Goal: Task Accomplishment & Management: Manage account settings

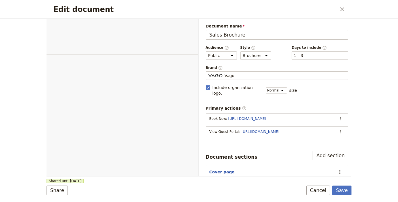
select select "DEFAULT"
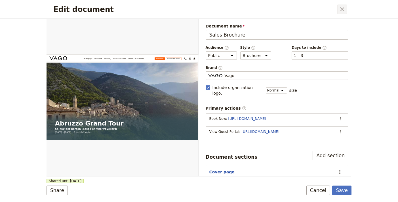
click at [342, 9] on icon "Close dialog" at bounding box center [342, 9] width 4 height 4
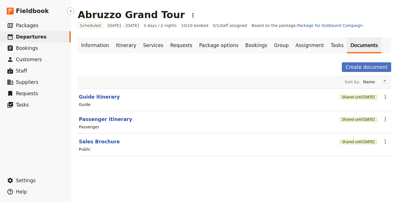
click at [57, 38] on link "​ Departures" at bounding box center [35, 36] width 71 height 11
select select "UPDATED_AT"
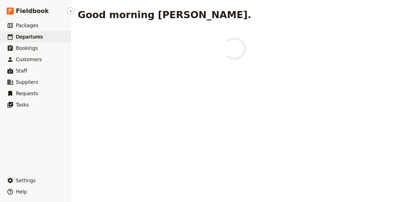
click at [29, 35] on span "Departures" at bounding box center [29, 37] width 27 height 6
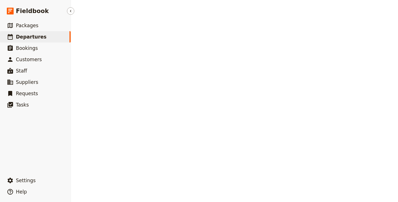
select select "UPDATED_AT"
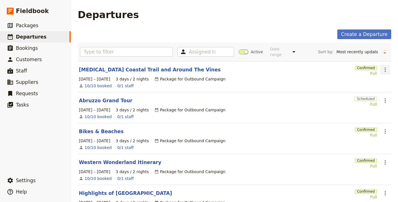
click at [382, 66] on icon "Actions" at bounding box center [385, 69] width 7 height 7
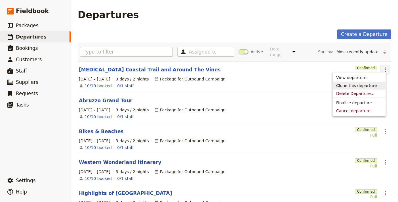
click at [364, 85] on span "Clone this departure" at bounding box center [356, 86] width 41 height 6
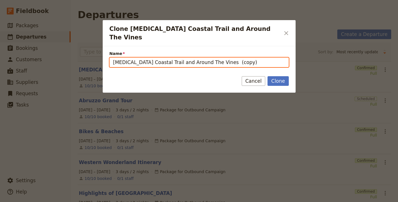
drag, startPoint x: 228, startPoint y: 56, endPoint x: 68, endPoint y: 56, distance: 159.9
click at [68, 202] on div "Clone Tora Coastal Trail and Around The Vines ​ Name Tora Coastal Trail and Aro…" at bounding box center [199, 202] width 398 height 0
paste input "https://tastetourandtravel.com/"
click at [192, 58] on input "https://tastetourandtravel.com/" at bounding box center [198, 63] width 179 height 10
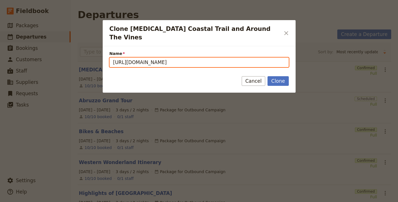
click at [192, 58] on input "https://tastetourandtravel.com/" at bounding box center [198, 63] width 179 height 10
paste input "TASTE: [GEOGRAPHIC_DATA] and [GEOGRAPHIC_DATA]"
type input "TASTE: [GEOGRAPHIC_DATA] and [GEOGRAPHIC_DATA]"
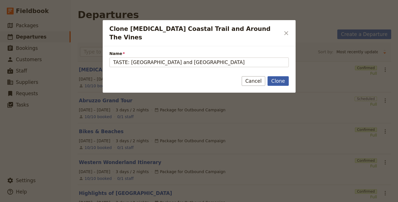
click at [279, 76] on button "Clone" at bounding box center [277, 81] width 21 height 10
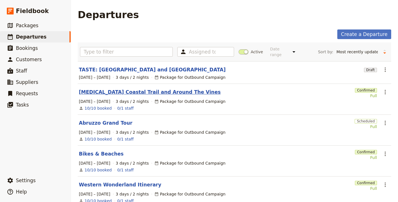
click at [126, 66] on link "TASTE: [GEOGRAPHIC_DATA] and [GEOGRAPHIC_DATA]" at bounding box center [152, 69] width 147 height 7
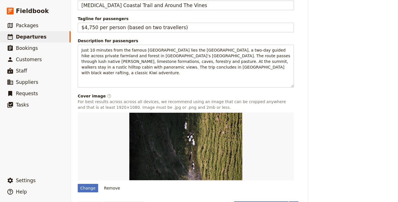
scroll to position [373, 0]
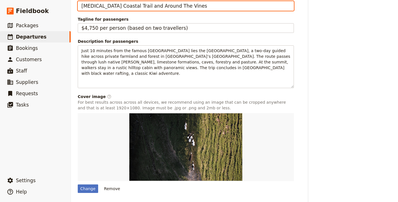
click at [155, 11] on input "[MEDICAL_DATA] Coastal Trail and Around The Vines" at bounding box center [186, 6] width 216 height 10
paste input "ASTE: Strasbourg and Alsace"
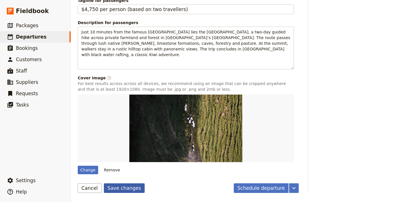
type input "TASTE: [GEOGRAPHIC_DATA] and [GEOGRAPHIC_DATA]"
click at [125, 189] on button "Save changes" at bounding box center [124, 188] width 41 height 10
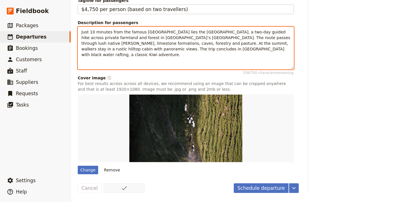
click at [206, 44] on span "Just 10 minutes from the famous Waitomo Caves lies the Dundle Hill Walk, a two-…" at bounding box center [186, 43] width 210 height 27
click at [205, 45] on span "Just 10 minutes from the famous Waitomo Caves lies the Dundle Hill Walk, a two-…" at bounding box center [186, 43] width 210 height 27
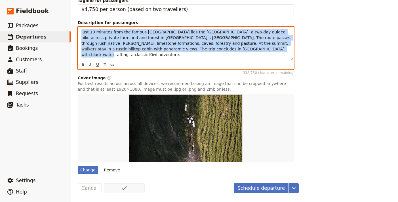
click at [205, 45] on span "Just 10 minutes from the famous Waitomo Caves lies the Dundle Hill Walk, a two-…" at bounding box center [186, 43] width 210 height 27
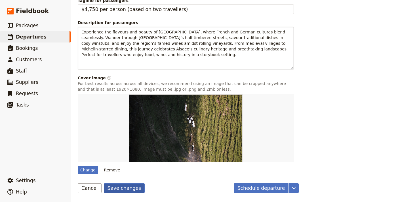
click at [125, 190] on button "Save changes" at bounding box center [124, 188] width 41 height 10
click at [109, 170] on button "Remove" at bounding box center [112, 170] width 21 height 9
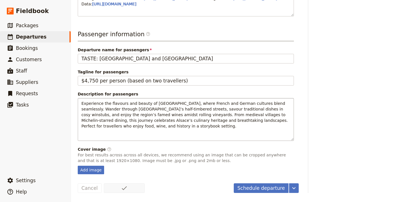
scroll to position [337, 0]
click at [94, 169] on div "Add image" at bounding box center [91, 170] width 26 height 9
click at [93, 172] on div "Add image" at bounding box center [91, 170] width 26 height 9
click at [78, 166] on input "Add image" at bounding box center [77, 166] width 0 height 0
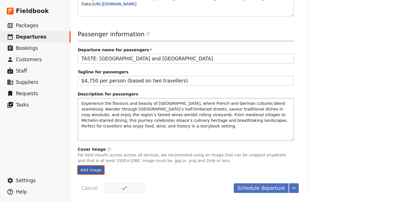
type input "C:\fakepath\i_h901db584ff7bcaa94771f3c9f3f97a11515bc272.jpg"
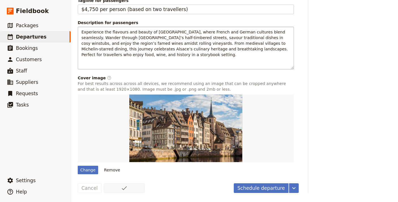
click at [252, 193] on button "Schedule departure" at bounding box center [261, 188] width 55 height 10
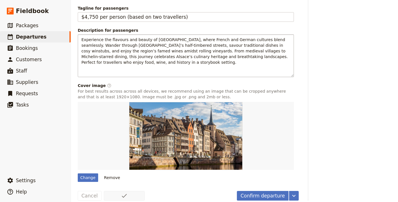
scroll to position [0, 0]
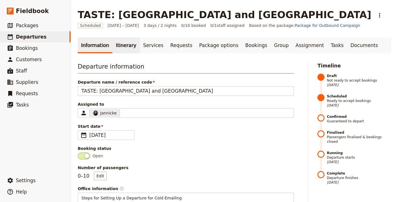
click at [128, 48] on link "Itinerary" at bounding box center [125, 45] width 27 height 16
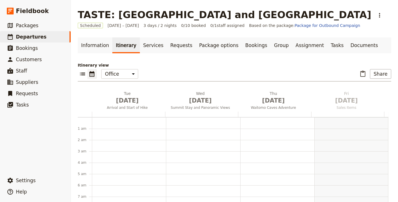
scroll to position [74, 0]
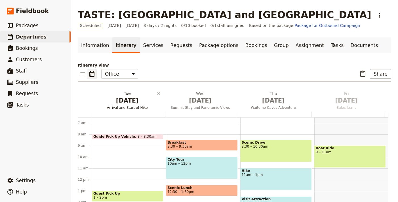
click at [115, 105] on span "Arrival and Start of Hike" at bounding box center [127, 107] width 71 height 5
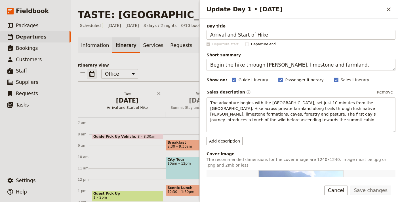
click at [115, 105] on span "Arrival and Start of Hike" at bounding box center [127, 107] width 71 height 5
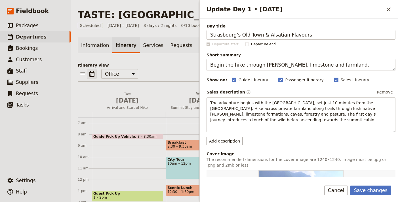
type input "Strasbourg’s Old Town & Alsatian Flavours"
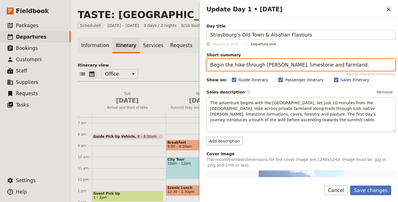
click at [347, 63] on textarea "Begin the hike through bush, limestone and farmland." at bounding box center [300, 65] width 189 height 12
paste textarea "Strasbourg’s Old Town & Alsatian Flavours"
click at [306, 65] on textarea "Strasbourg’s Old Town & Alsatian Flavours" at bounding box center [300, 65] width 189 height 12
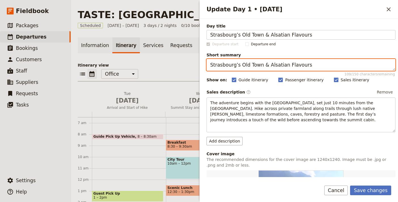
paste textarea "Explore Strasbourg’s historic centre and taste authentic Alsatian cuisine."
type textarea "Explore Strasbourg’s historic centre and taste authentic Alsatian cuisine."
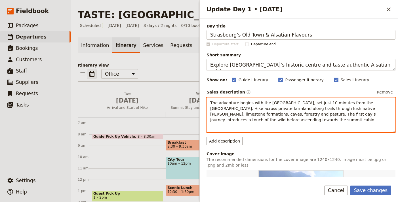
click at [291, 111] on p "The adventure begins with the Dundle Hill Walk, set just 10 minutes from the Wa…" at bounding box center [300, 111] width 181 height 23
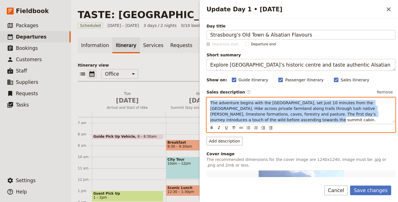
click at [291, 111] on p "The adventure begins with the Dundle Hill Walk, set just 10 minutes from the Wa…" at bounding box center [300, 111] width 181 height 23
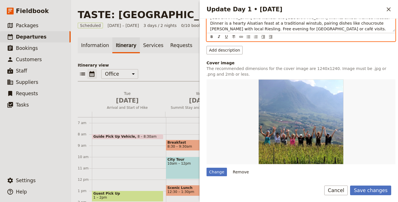
scroll to position [180, 0]
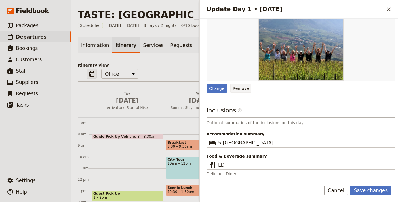
click at [241, 87] on button "Remove" at bounding box center [240, 88] width 21 height 9
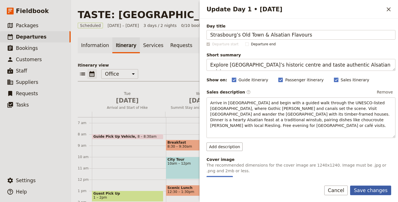
click at [377, 192] on button "Save changes" at bounding box center [370, 191] width 41 height 10
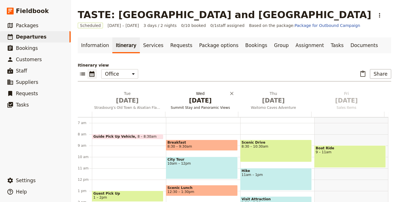
click at [188, 98] on span "[DATE]" at bounding box center [200, 100] width 66 height 9
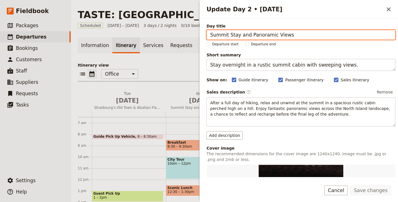
click at [276, 31] on input "Summit Stay and Panoramic Views" at bounding box center [300, 35] width 189 height 10
paste input "Route des Vins & Medieval Village"
type input "Route des Vins & Medieval Villages"
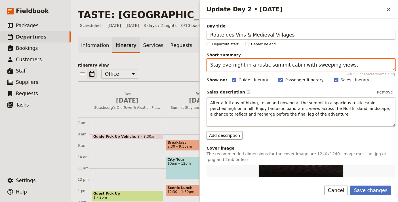
click at [275, 61] on textarea "Stay overnight in a rustic summit cabin with sweeping views." at bounding box center [300, 65] width 189 height 12
paste textarea "Route des Vins & Medieval Villages"
click at [304, 68] on textarea "Route des Vins & Medieval Villages" at bounding box center [300, 65] width 189 height 12
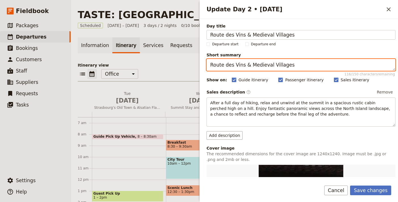
click at [304, 68] on textarea "Route des Vins & Medieval Villages" at bounding box center [300, 65] width 189 height 12
paste textarea "Discover Alsace’s wine route and picturesque villages."
type textarea "Discover Alsace’s wine route and picturesque villages."
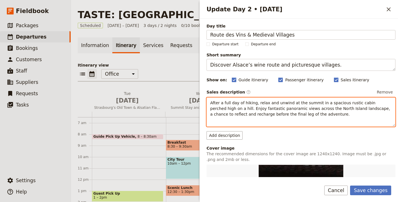
click at [310, 112] on p "After a full day of hiking, relax and unwind at the summit in a spacious rustic…" at bounding box center [300, 108] width 181 height 17
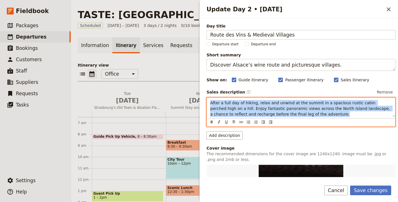
click at [310, 112] on p "After a full day of hiking, relax and unwind at the summit in a spacious rustic…" at bounding box center [300, 108] width 181 height 17
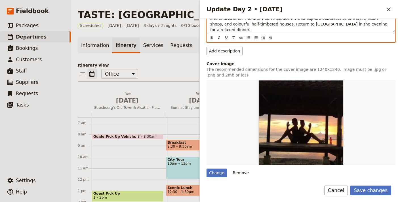
scroll to position [135, 0]
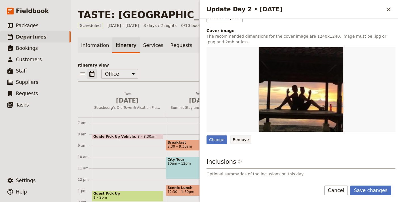
click at [234, 136] on button "Remove" at bounding box center [240, 140] width 21 height 9
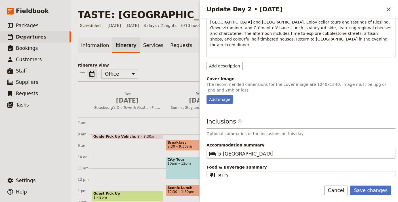
scroll to position [90, 0]
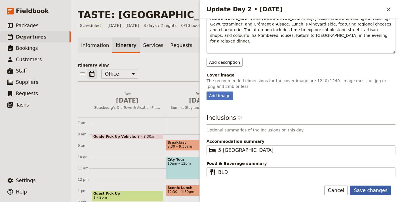
click at [362, 187] on button "Save changes" at bounding box center [370, 191] width 41 height 10
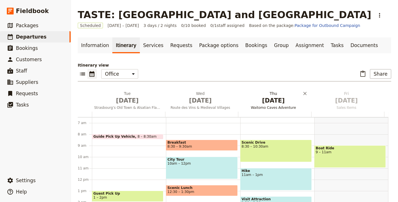
click at [270, 101] on span "[DATE]" at bounding box center [273, 100] width 66 height 9
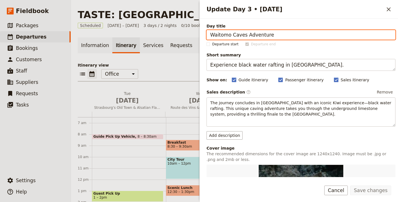
click at [286, 35] on input "Waitomo Caves Adventure" at bounding box center [300, 35] width 189 height 10
paste input "Colmar & Michelin Dining"
type input "Colmar & Michelin Dining"
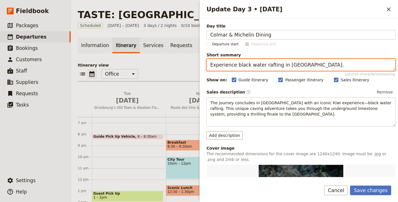
click at [326, 65] on textarea "Experience black water rafting in Waitomo Caves." at bounding box center [300, 65] width 189 height 12
paste textarea "lore Colmar and end with a gourmet Michelin-starred experience"
type textarea "Explore Colmar and end with a gourmet Michelin-starred experience."
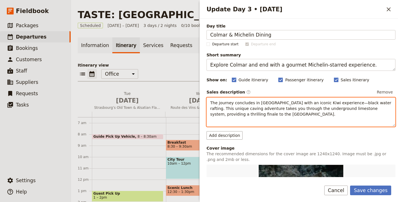
click at [268, 111] on p "The journey concludes in Waitomo with an iconic Kiwi experience—black water raf…" at bounding box center [300, 108] width 181 height 17
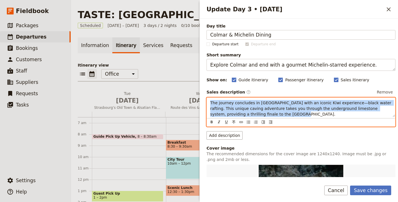
click at [268, 111] on p "The journey concludes in Waitomo with an iconic Kiwi experience—black water raf…" at bounding box center [300, 108] width 181 height 17
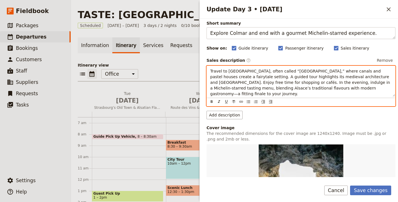
scroll to position [98, 0]
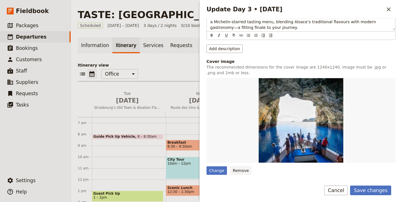
click at [245, 166] on button "Remove" at bounding box center [240, 170] width 21 height 9
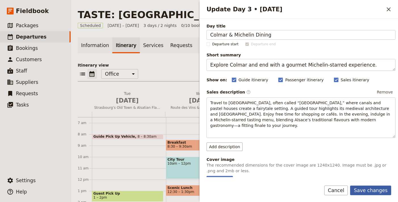
click at [368, 191] on button "Save changes" at bounding box center [370, 191] width 41 height 10
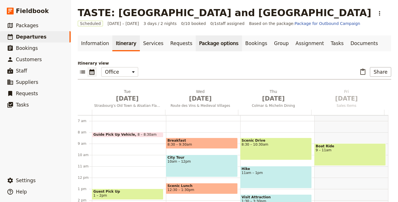
scroll to position [2, 0]
click at [242, 44] on link "Bookings" at bounding box center [256, 43] width 29 height 16
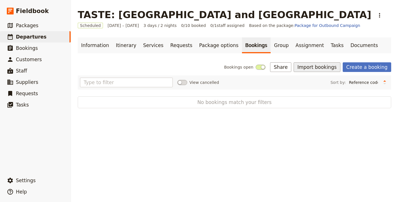
click at [313, 70] on button "Import bookings" at bounding box center [316, 67] width 47 height 10
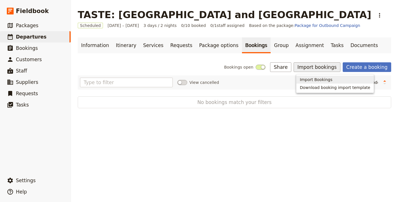
click at [313, 81] on span "Import Bookings" at bounding box center [316, 80] width 33 height 6
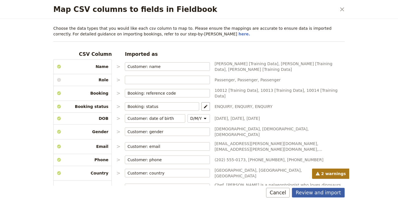
click at [321, 193] on button "Review and import" at bounding box center [318, 193] width 53 height 10
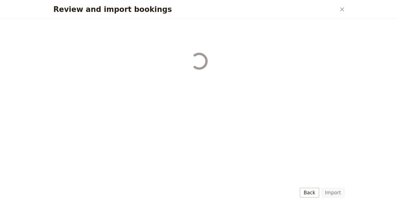
select select "655d56b39948720cb8e55355"
select select "655d57ca9948720cb8e553ec"
select select "655d57fa9948720cb8e553f3"
select select "655d58079948720cb8e553fa"
select select "655d584c9948720cb8e55401"
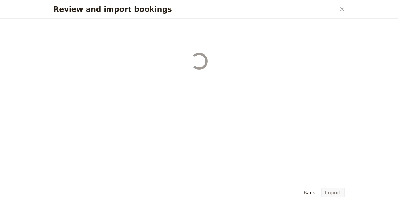
select select "655d58679948720cb8e5540d"
select select "650e6b6659641ed5ee156647"
select select "650e6b4b59641ed5ee156605"
select select "650e2104408bbede5b0c60fd"
select select "650e1d73408bbede5b0c60a6"
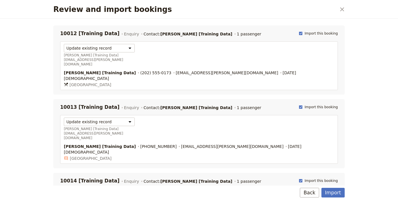
click at [331, 187] on div "Import Back" at bounding box center [199, 194] width 305 height 16
click at [335, 191] on button "Import" at bounding box center [332, 193] width 23 height 10
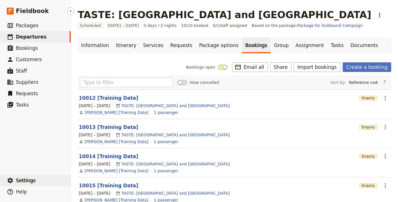
click at [28, 179] on span "Settings" at bounding box center [26, 181] width 20 height 6
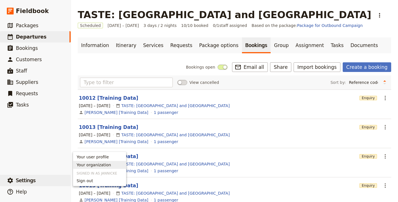
click at [94, 164] on span "Your organization" at bounding box center [94, 165] width 34 height 6
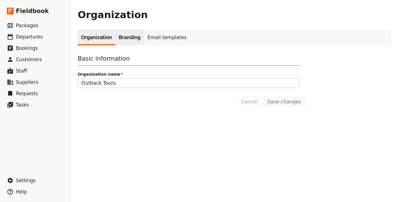
click at [129, 38] on link "Branding" at bounding box center [129, 37] width 29 height 16
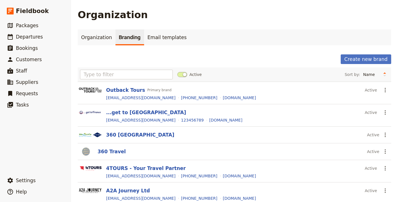
click at [354, 65] on div "Create new brand Active Sort by: Name Most recently updated Most recently creat…" at bounding box center [234, 183] width 313 height 259
click at [355, 61] on button "Create new brand" at bounding box center [366, 59] width 50 height 10
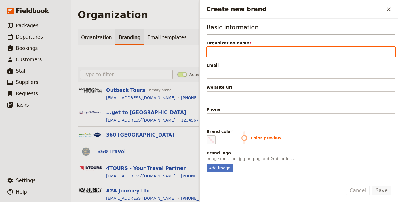
paste input "TASTE | tour & travel"
type input "TASTE | tour & travel"
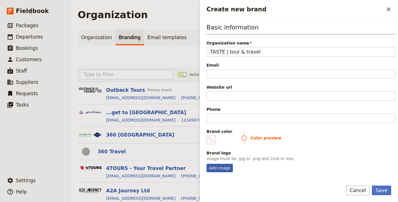
click at [214, 165] on div "Add image" at bounding box center [219, 168] width 26 height 9
click at [206, 164] on input "Add image" at bounding box center [206, 164] width 0 height 0
type input "C:\fakepath\i_h4f904c26248ac91d01c748c664788f1943a19d23 (1).png"
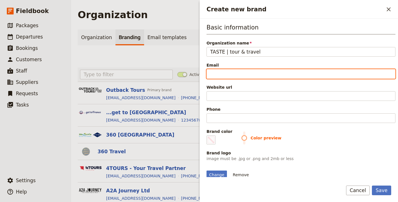
click at [237, 73] on input "Email" at bounding box center [300, 74] width 189 height 10
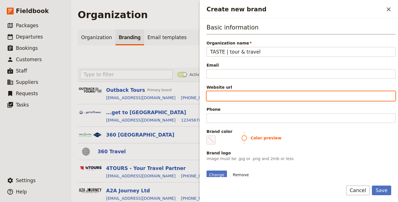
click at [207, 100] on input "Website url" at bounding box center [300, 96] width 189 height 10
paste input "https://tastetourandtravel.com/"
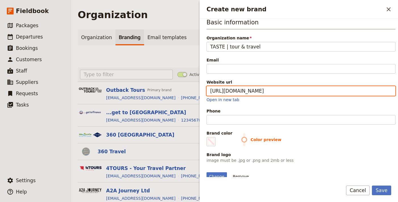
scroll to position [10, 0]
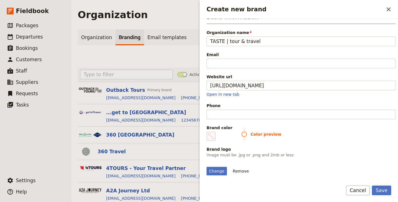
type input "https://tastetourandtravel.com"
click at [244, 132] on span "Color preview" at bounding box center [318, 135] width 154 height 6
click at [215, 135] on fieldset "#000000" at bounding box center [210, 136] width 9 height 9
click at [208, 132] on input "#000000" at bounding box center [208, 132] width 0 height 0
type input "#770000"
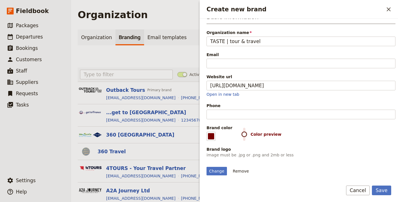
click at [339, 150] on div "Brand logo" at bounding box center [300, 150] width 189 height 6
click at [386, 191] on button "Save" at bounding box center [381, 191] width 19 height 10
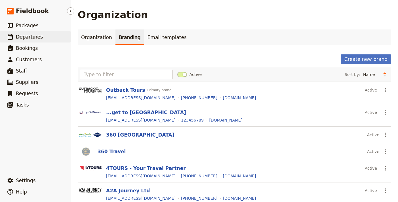
click at [44, 34] on link "​ Departures" at bounding box center [35, 36] width 71 height 11
select select "UPDATED_AT"
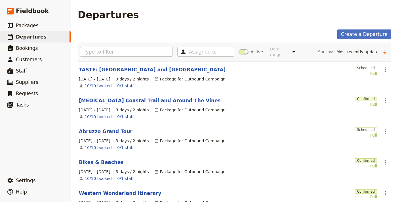
click at [132, 67] on link "TASTE: [GEOGRAPHIC_DATA] and [GEOGRAPHIC_DATA]" at bounding box center [152, 69] width 147 height 7
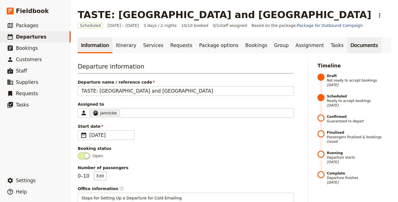
click at [347, 46] on link "Documents" at bounding box center [364, 45] width 34 height 16
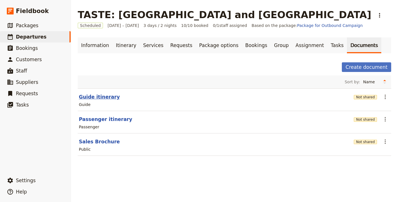
click at [104, 96] on button "Guide itinerary" at bounding box center [99, 97] width 41 height 7
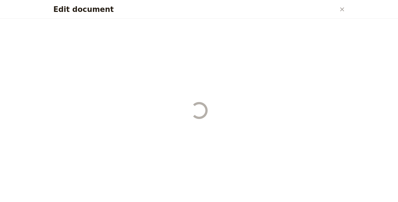
select select "STAFF"
select select "RUN_SHEET"
select select "LARGE"
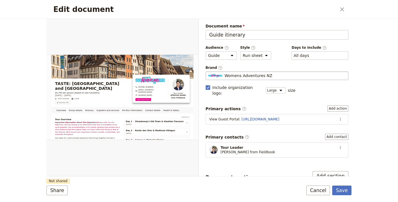
click at [244, 76] on span "Womens Adventures NZ" at bounding box center [249, 76] width 48 height 6
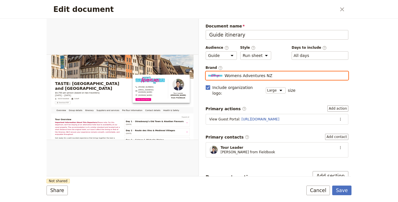
click at [208, 72] on input "Womens Adventures NZ" at bounding box center [208, 71] width 0 height 0
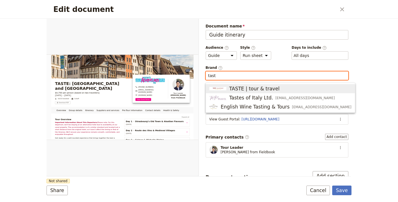
click at [249, 88] on span "TASTE | tour & travel" at bounding box center [254, 88] width 50 height 7
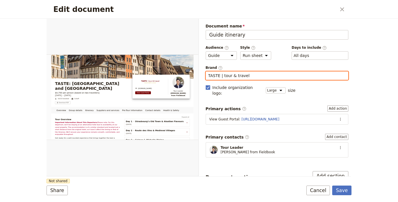
type input "TASTE | tour & travel"
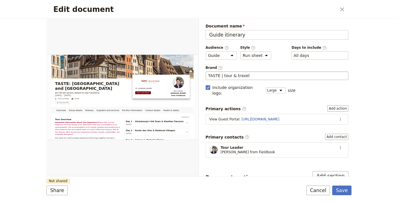
click at [132, 190] on div "Share Not shared Save Cancel" at bounding box center [199, 191] width 305 height 10
click at [65, 185] on form "Overview Group details Itinerary Suppliers and services Pre-Tour Information Co…" at bounding box center [199, 110] width 305 height 183
click at [60, 190] on button "Share" at bounding box center [57, 191] width 21 height 10
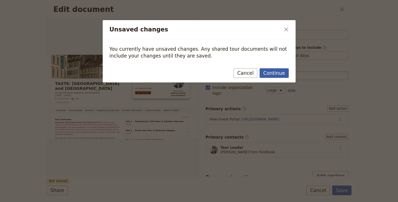
click at [280, 73] on button "Continue" at bounding box center [273, 73] width 29 height 10
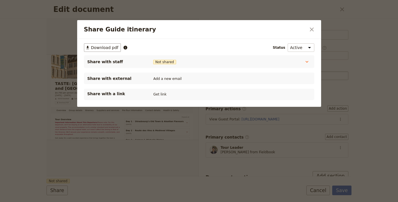
click at [150, 98] on div "Share with a link Get link" at bounding box center [199, 94] width 230 height 11
click at [158, 94] on button "Get link" at bounding box center [160, 94] width 16 height 6
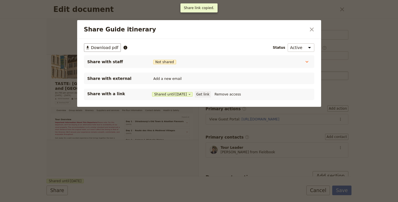
drag, startPoint x: 208, startPoint y: 93, endPoint x: 202, endPoint y: 93, distance: 5.7
click at [208, 94] on button "Get link" at bounding box center [203, 94] width 16 height 6
click at [309, 30] on icon "Close dialog" at bounding box center [311, 29] width 7 height 7
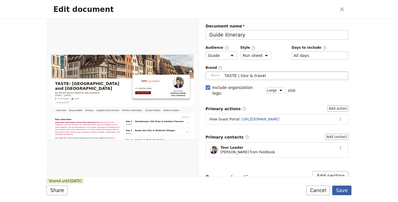
click at [343, 190] on button "Save" at bounding box center [341, 191] width 19 height 10
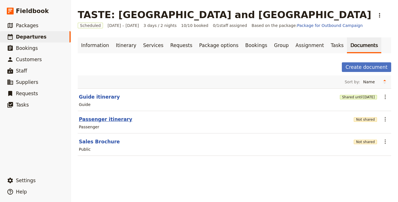
click at [110, 119] on button "Passenger itinerary" at bounding box center [105, 119] width 53 height 7
select select "PASSENGER"
select select "RUN_SHEET"
select select "LARGE"
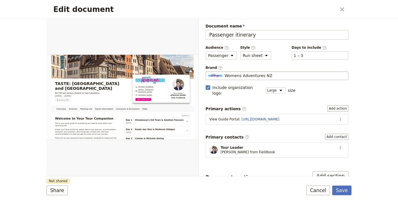
click at [273, 76] on div "Womens Adventures NZ" at bounding box center [277, 76] width 138 height 6
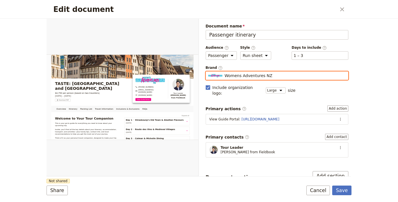
click at [208, 72] on input "Womens Adventures NZ" at bounding box center [208, 71] width 0 height 0
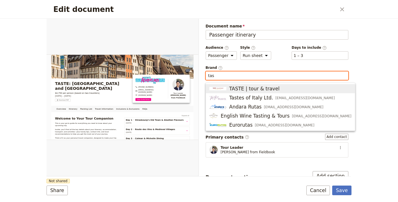
click at [265, 90] on span "TASTE | tour & travel" at bounding box center [254, 88] width 50 height 7
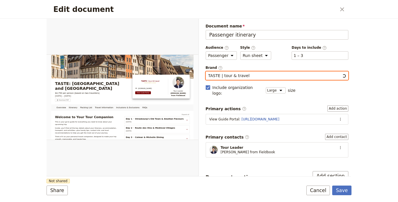
type input "TASTE | tour & travel"
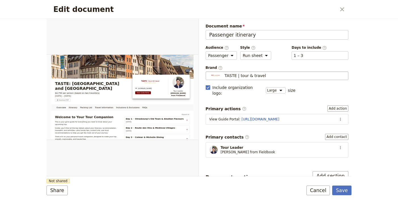
drag, startPoint x: 162, startPoint y: 178, endPoint x: 100, endPoint y: 191, distance: 64.2
click at [162, 178] on form "Overview Itinerary Packing List Travel Information Inclusions & Exclusions FAQs…" at bounding box center [199, 110] width 305 height 183
click at [64, 193] on button "Share" at bounding box center [57, 191] width 21 height 10
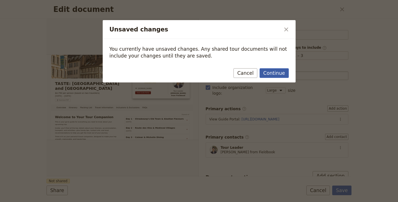
click at [274, 75] on button "Continue" at bounding box center [273, 73] width 29 height 10
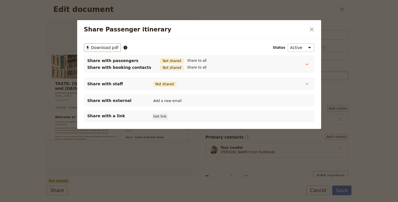
click at [157, 114] on button "Get link" at bounding box center [160, 116] width 16 height 6
click at [310, 27] on icon "Close dialog" at bounding box center [311, 29] width 7 height 7
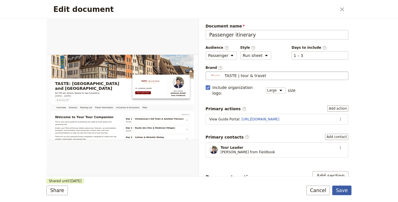
click at [347, 188] on button "Save" at bounding box center [341, 191] width 19 height 10
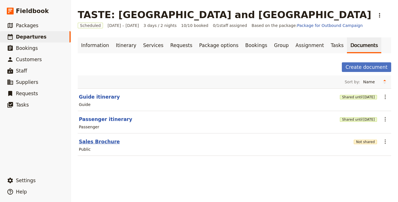
click at [108, 140] on button "Sales Brochure" at bounding box center [99, 141] width 41 height 7
select select "DEFAULT"
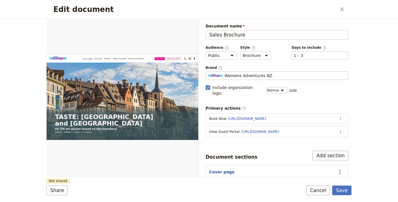
click at [246, 81] on div "Document name Sales Brochure Preview Audience ​ Public Passenger Guide Style ​ …" at bounding box center [277, 143] width 143 height 240
click at [248, 77] on span "Womens Adventures NZ" at bounding box center [249, 76] width 48 height 6
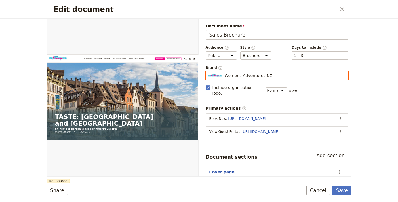
click at [208, 72] on input "Womens Adventures NZ" at bounding box center [208, 71] width 0 height 0
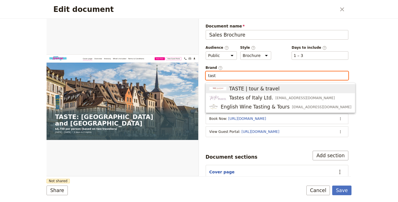
click at [271, 92] on button "TASTE | tour & travel" at bounding box center [280, 88] width 149 height 9
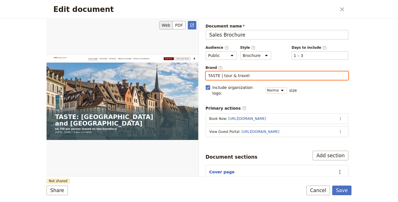
type input "TASTE | tour & travel"
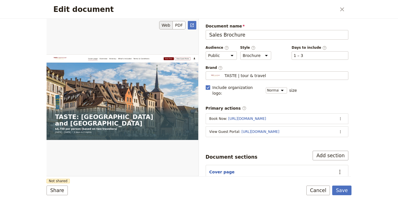
drag, startPoint x: 186, startPoint y: 173, endPoint x: 179, endPoint y: 175, distance: 6.7
click at [186, 173] on div "Edit document" at bounding box center [123, 97] width 152 height 158
click at [56, 191] on button "Share" at bounding box center [57, 191] width 21 height 10
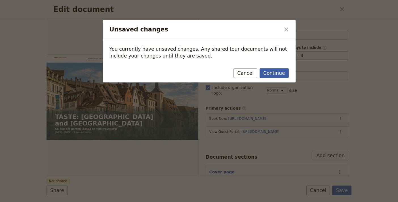
click at [272, 77] on button "Continue" at bounding box center [273, 73] width 29 height 10
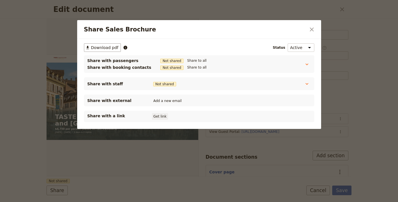
click at [152, 115] on button "Get link" at bounding box center [160, 116] width 16 height 6
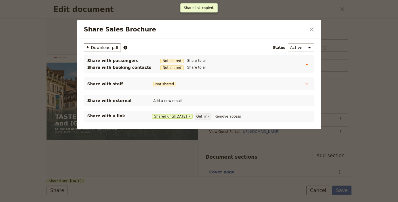
click at [205, 116] on button "Get link" at bounding box center [203, 116] width 16 height 6
click at [316, 28] on div "Share Sales Brochure ​" at bounding box center [199, 29] width 244 height 19
click at [307, 28] on button "​" at bounding box center [312, 30] width 10 height 10
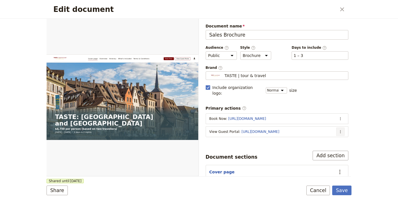
click at [338, 130] on icon "Actions" at bounding box center [340, 132] width 5 height 5
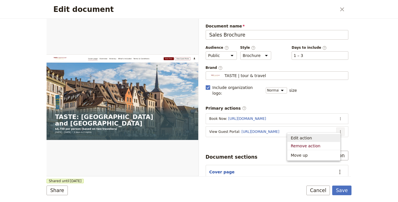
click at [326, 135] on button "Edit action" at bounding box center [313, 138] width 53 height 8
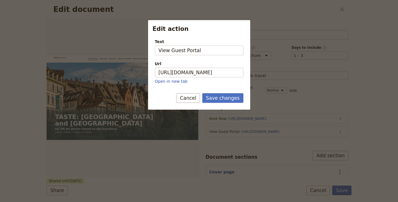
click at [229, 66] on div "Url" at bounding box center [199, 64] width 88 height 6
click at [229, 68] on input "https://trips.fieldbook.com/d/itlc8jqffpmYS1iPBpGEa" at bounding box center [199, 73] width 88 height 10
click at [223, 74] on input "https://trips.fieldbook.com/d/itlc8jqffpmYS1iPBpGEa" at bounding box center [199, 73] width 88 height 10
paste input "L-h6myBmukAyV76iGR8xW"
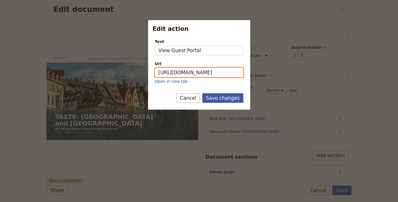
type input "https://trips.fieldbook.com/d/L-h6myBmukAyV76iGR8xW"
click at [238, 100] on button "Save changes" at bounding box center [222, 98] width 41 height 10
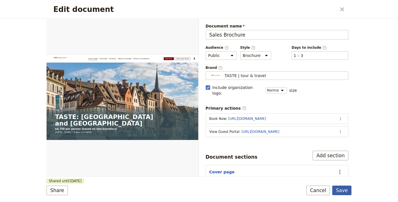
drag, startPoint x: 341, startPoint y: 189, endPoint x: 343, endPoint y: 172, distance: 16.5
click at [341, 189] on button "Save" at bounding box center [341, 191] width 19 height 10
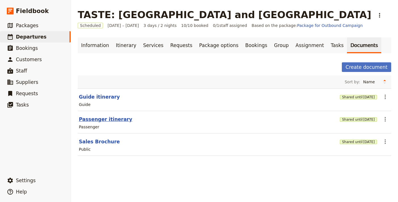
click at [113, 118] on button "Passenger itinerary" at bounding box center [105, 119] width 53 height 7
select select "PASSENGER"
select select "RUN_SHEET"
select select "LARGE"
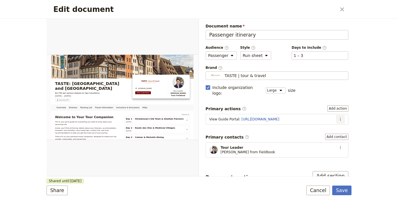
click at [340, 118] on icon "Actions" at bounding box center [340, 119] width 1 height 3
click at [334, 124] on span "Edit action" at bounding box center [321, 126] width 29 height 6
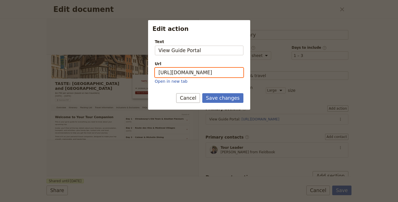
click at [203, 69] on input "https://trips.fieldbook.com/d/IS9067GoqHufo8nK57FNb" at bounding box center [199, 73] width 88 height 10
paste input "xPhDVJPWcWGLB3TH8K9Sg"
type input "https://trips.fieldbook.com/d/xPhDVJPWcWGLB3TH8K9Sg"
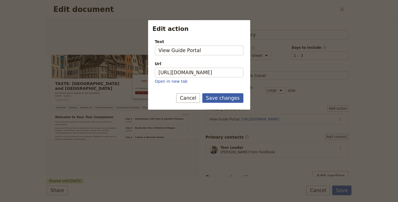
click at [220, 96] on button "Save changes" at bounding box center [222, 98] width 41 height 10
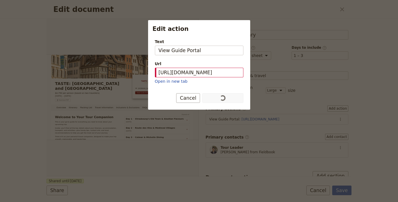
scroll to position [0, 0]
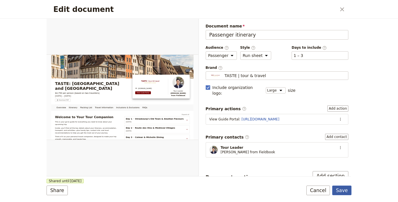
click at [347, 190] on button "Save" at bounding box center [341, 191] width 19 height 10
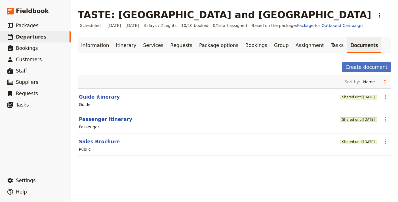
click at [103, 94] on button "Guide itinerary" at bounding box center [99, 97] width 41 height 7
select select "STAFF"
select select "RUN_SHEET"
select select "LARGE"
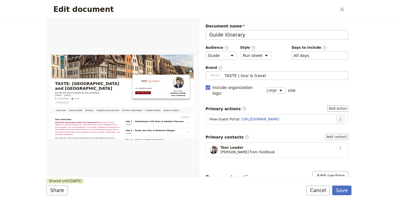
click at [338, 117] on icon "Actions" at bounding box center [340, 119] width 5 height 5
click at [329, 122] on button "Edit action" at bounding box center [322, 126] width 36 height 8
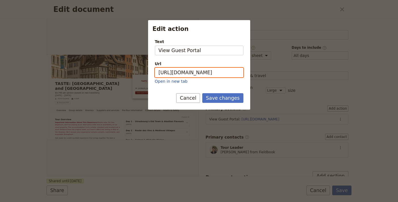
click at [199, 69] on input "https://trips.fieldbook.com/d/itlc8jqffpmYS1iPBpGEa" at bounding box center [199, 73] width 88 height 10
paste input "L-h6myBmukAyV76iGR8xW"
type input "https://trips.fieldbook.com/d/L-h6myBmukAyV76iGR8xW"
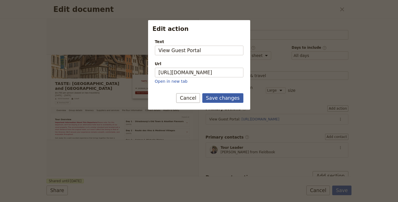
click at [228, 98] on button "Save changes" at bounding box center [222, 98] width 41 height 10
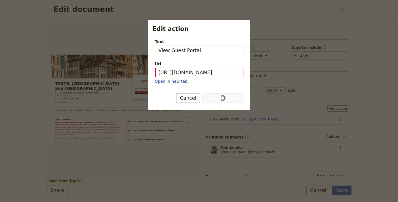
scroll to position [0, 0]
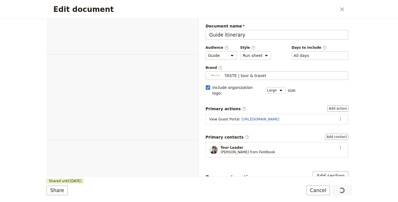
select select "STAFF"
select select "RUN_SHEET"
select select "LARGE"
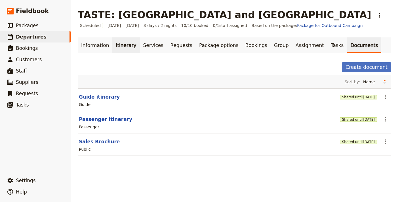
click at [112, 46] on link "Itinerary" at bounding box center [125, 45] width 27 height 16
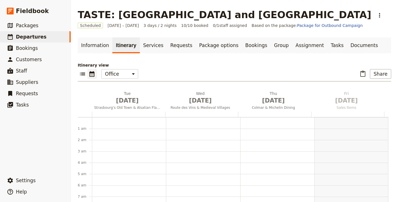
scroll to position [74, 0]
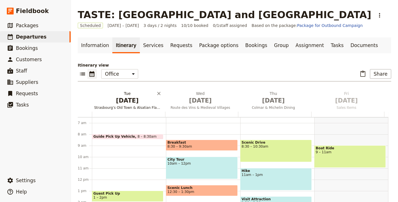
click at [132, 99] on span "[DATE]" at bounding box center [127, 100] width 66 height 9
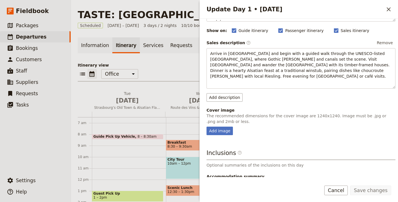
scroll to position [49, 0]
click at [221, 137] on div "Day title Strasbourg’s Old Town & Alsatian Flavours Departure start Departure e…" at bounding box center [300, 96] width 189 height 245
click at [222, 134] on div "Add image" at bounding box center [219, 131] width 26 height 9
click at [221, 132] on div "Add image" at bounding box center [219, 131] width 26 height 9
click at [206, 127] on input "Add image" at bounding box center [206, 127] width 0 height 0
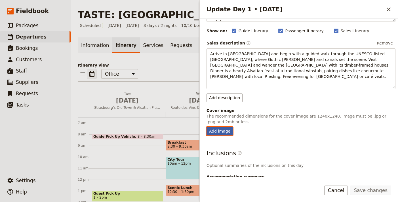
type input "C:\fakepath\i_h0828d05770506e133a5edb53ca0f96735aec4bc0~f_w1599,h960,x0,y-370.j…"
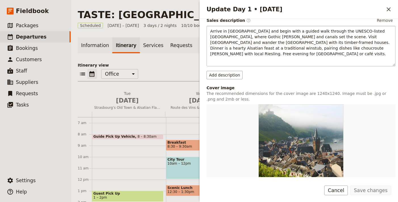
scroll to position [72, 0]
click at [386, 10] on icon "Close drawer" at bounding box center [388, 9] width 7 height 7
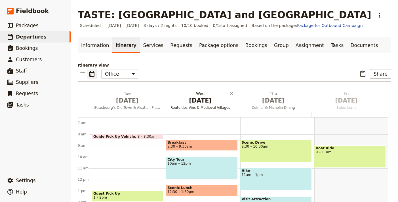
click at [217, 105] on button "Wed Sep 2 Route des Vins & Medieval Villages" at bounding box center [201, 101] width 73 height 21
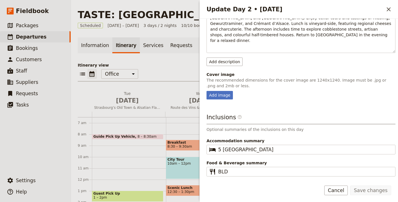
scroll to position [91, 0]
click at [221, 91] on div "Add image" at bounding box center [219, 95] width 26 height 9
click at [206, 91] on input "Add image" at bounding box center [206, 91] width 0 height 0
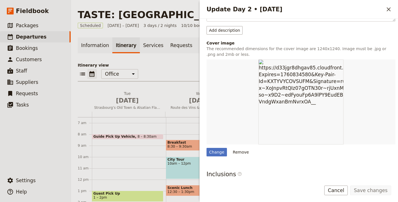
scroll to position [135, 0]
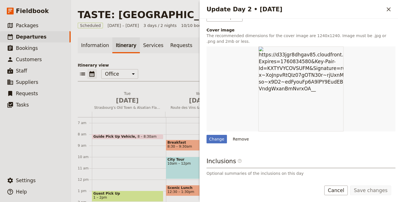
click at [222, 139] on div "Day title Route des Vins & Medieval Villages Departure start Departure end Shor…" at bounding box center [300, 57] width 189 height 339
click at [219, 135] on div "Change" at bounding box center [216, 139] width 20 height 9
click at [206, 135] on input "Change" at bounding box center [206, 135] width 0 height 0
type input "C:\fakepath\i_h901db584ff7bcaa94771f3c9f3f97a11515bc272.jpg"
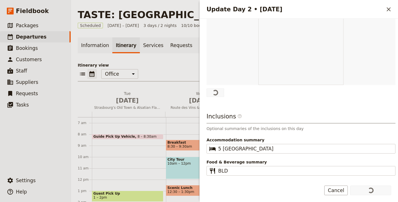
scroll to position [172, 0]
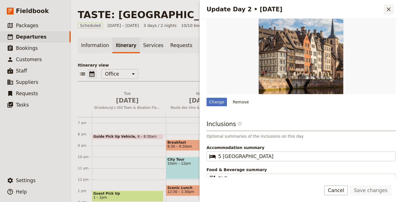
click at [390, 10] on icon "Close drawer" at bounding box center [388, 9] width 7 height 7
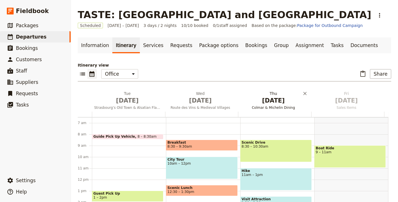
click at [271, 103] on span "[DATE]" at bounding box center [273, 100] width 66 height 9
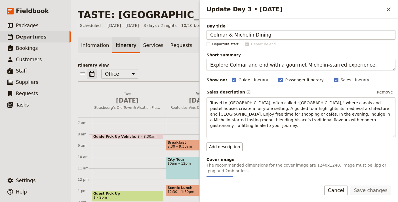
click at [212, 35] on input "Colmar & Michelin Dining" at bounding box center [300, 35] width 189 height 10
click at [221, 176] on div "Add image" at bounding box center [219, 180] width 26 height 9
click at [206, 176] on input "Add image" at bounding box center [206, 176] width 0 height 0
type input "C:\fakepath\Colmar-rue-des-marchands-French-Moments.jpg"
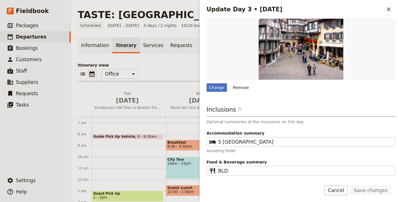
scroll to position [181, 0]
click at [390, 7] on icon "Close drawer" at bounding box center [388, 9] width 7 height 7
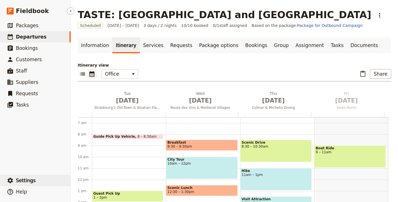
click at [29, 181] on span "Settings" at bounding box center [26, 181] width 20 height 6
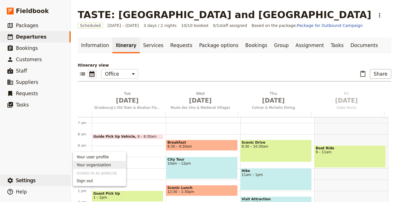
click at [85, 166] on span "Your organization" at bounding box center [94, 165] width 34 height 6
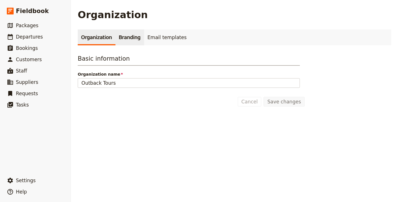
click at [117, 29] on link "Branding" at bounding box center [129, 37] width 29 height 16
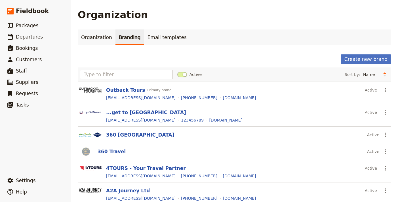
drag, startPoint x: 122, startPoint y: 37, endPoint x: 126, endPoint y: 37, distance: 4.6
click at [122, 37] on link "Branding" at bounding box center [129, 37] width 29 height 16
click at [358, 55] on button "Create new brand" at bounding box center [366, 59] width 50 height 10
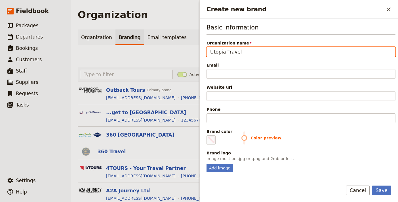
type input "Utopia Travel"
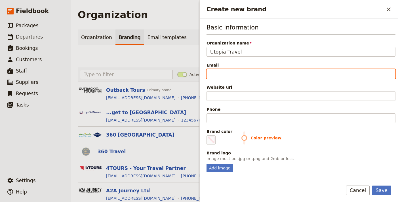
click at [291, 71] on input "Email" at bounding box center [300, 74] width 189 height 10
paste input "Barb@UtopiaTravelonline.com"
type input "Barb@UtopiaTravelonline.com"
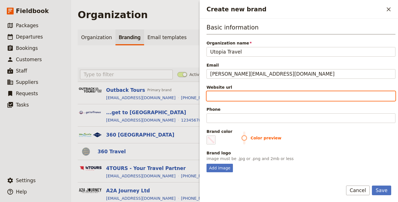
click at [345, 92] on input "Website url" at bounding box center [300, 96] width 189 height 10
paste input "https://www.utopiatravelonline.com/"
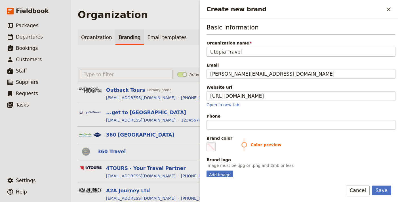
type input "https://www.utopiatravelonline.com"
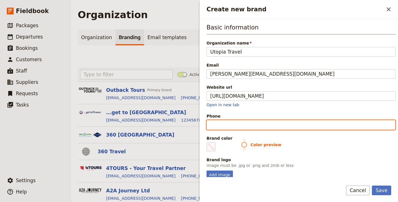
click at [240, 123] on input "Phone" at bounding box center [300, 125] width 189 height 10
paste input "215-750-6926"
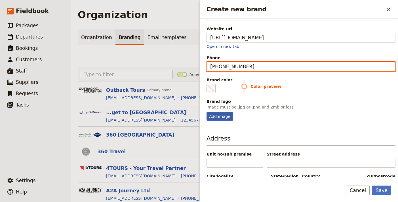
scroll to position [57, 0]
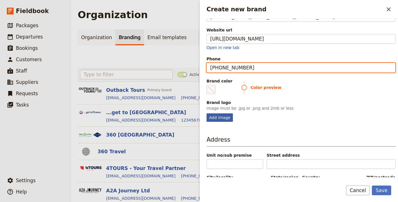
type input "215-750-6926"
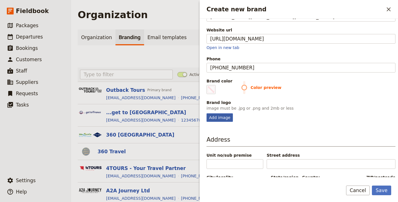
click at [220, 117] on div "Add image" at bounding box center [219, 117] width 26 height 9
click at [206, 113] on input "Add image" at bounding box center [206, 113] width 0 height 0
type input "C:\fakepath\1460129449.png"
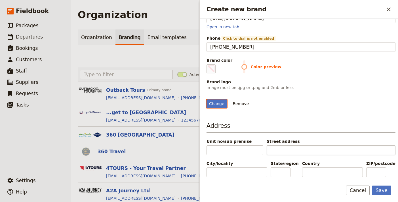
scroll to position [99, 0]
click at [388, 193] on button "Save" at bounding box center [381, 191] width 19 height 10
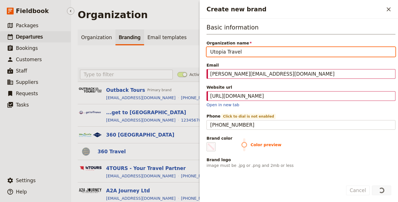
click at [44, 38] on link "​ Departures" at bounding box center [35, 36] width 71 height 11
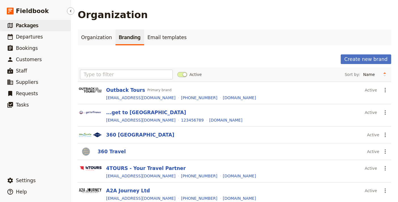
click at [33, 31] on link "​ Packages" at bounding box center [35, 25] width 71 height 11
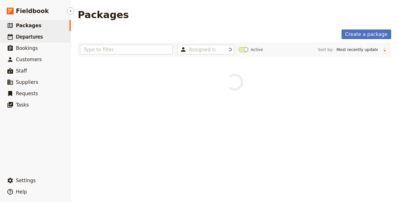
click at [34, 34] on span "Departures" at bounding box center [29, 37] width 27 height 6
select select "UPDATED_AT"
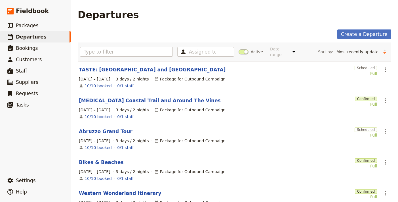
click at [124, 66] on link "TASTE: [GEOGRAPHIC_DATA] and [GEOGRAPHIC_DATA]" at bounding box center [152, 69] width 147 height 7
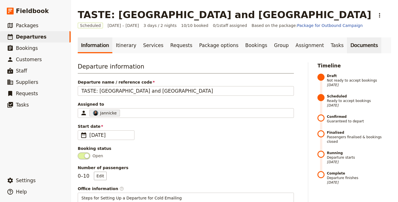
click at [347, 50] on link "Documents" at bounding box center [364, 45] width 34 height 16
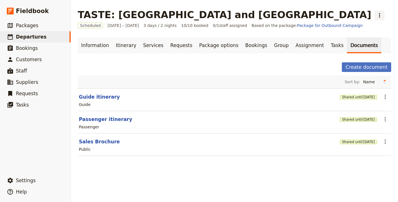
click at [376, 16] on icon "Actions" at bounding box center [379, 15] width 7 height 7
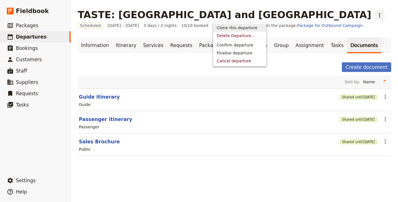
click at [241, 30] on span "Clone this departure" at bounding box center [237, 28] width 41 height 6
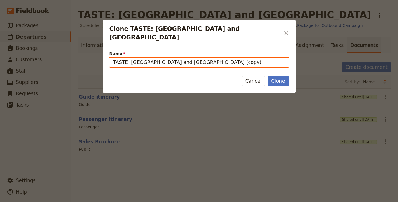
drag, startPoint x: 201, startPoint y: 56, endPoint x: 180, endPoint y: 55, distance: 20.7
click at [179, 58] on input "TASTE: Strasbourg and Alsace (copy)" at bounding box center [198, 63] width 179 height 10
paste input "Barb's British Escapade"
type input "Barb's British Escapade"
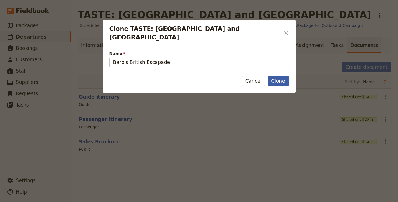
click at [284, 76] on button "Clone" at bounding box center [277, 81] width 21 height 10
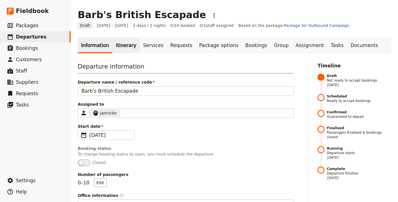
click at [128, 45] on link "Itinerary" at bounding box center [125, 45] width 27 height 16
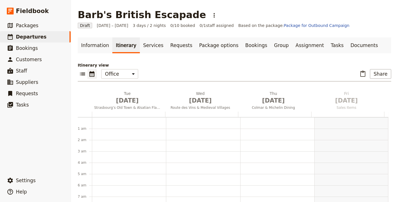
scroll to position [74, 0]
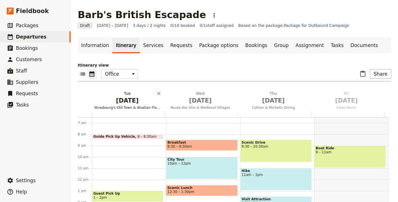
click at [123, 100] on span "[DATE]" at bounding box center [127, 100] width 66 height 9
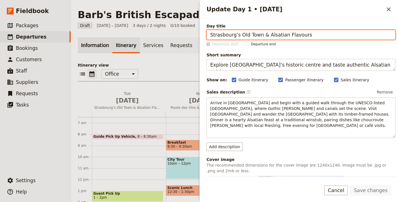
click at [96, 50] on link "Information" at bounding box center [95, 45] width 35 height 16
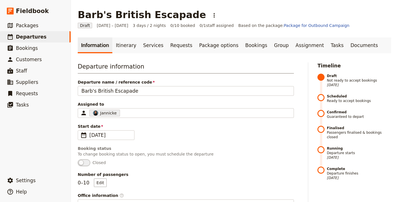
click at [132, 85] on span "Departure name / reference code" at bounding box center [186, 82] width 216 height 6
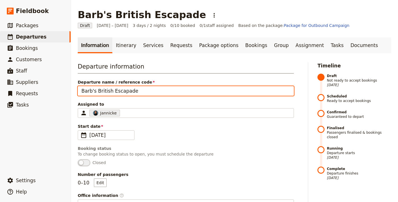
click at [132, 86] on input "Barb's British Escapade" at bounding box center [186, 91] width 216 height 10
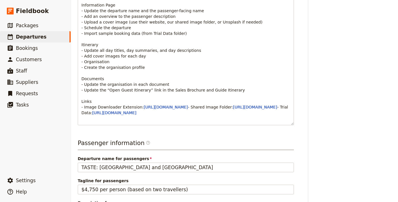
scroll to position [240, 0]
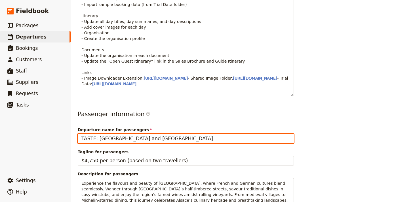
click at [141, 143] on input "TASTE: [GEOGRAPHIC_DATA] and [GEOGRAPHIC_DATA]" at bounding box center [186, 139] width 216 height 10
drag, startPoint x: 141, startPoint y: 155, endPoint x: 143, endPoint y: 153, distance: 3.0
click at [141, 143] on input "TASTE: [GEOGRAPHIC_DATA] and [GEOGRAPHIC_DATA]" at bounding box center [186, 139] width 216 height 10
paste input "Barb's British Escapade"
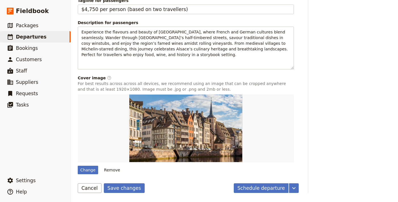
scroll to position [405, 0]
type input "Barb's British Escapade"
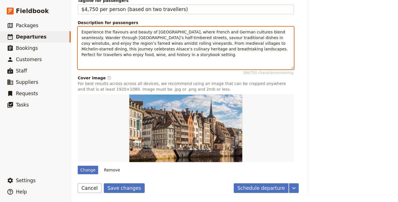
click at [164, 50] on span "Experience the flavours and beauty of Alsace, where French and German cultures …" at bounding box center [185, 43] width 208 height 27
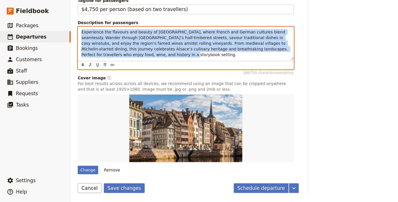
click at [164, 50] on span "Experience the flavours and beauty of Alsace, where French and German cultures …" at bounding box center [185, 43] width 208 height 27
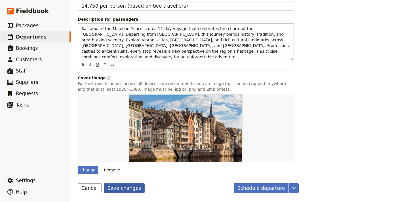
click at [125, 190] on button "Save changes" at bounding box center [124, 188] width 41 height 10
click at [93, 172] on div "Change" at bounding box center [88, 170] width 20 height 9
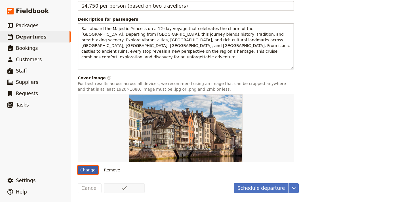
click at [78, 166] on input "Change" at bounding box center [77, 166] width 0 height 0
type input "C:\fakepath\1012114170.jpg"
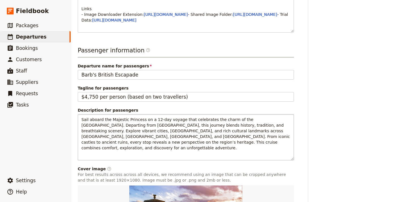
scroll to position [0, 0]
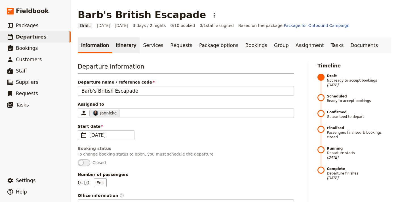
click at [118, 45] on link "Itinerary" at bounding box center [125, 45] width 27 height 16
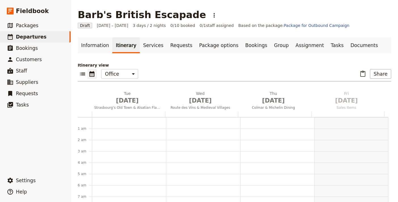
scroll to position [74, 0]
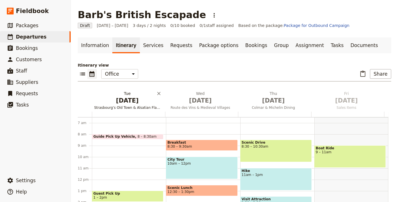
click at [119, 96] on h2 "Tue Sep 1 Strasbourg’s Old Town & Alsatian Flavours" at bounding box center [127, 98] width 66 height 14
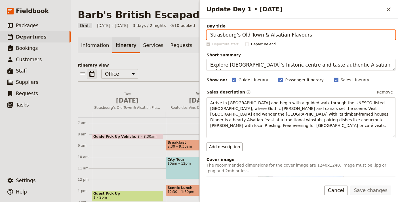
paste input "Departure from Southampton"
type input "Departure from Southampton"
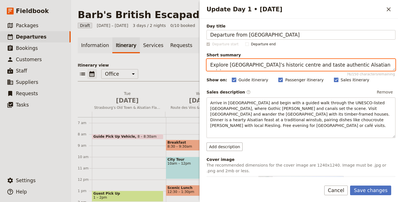
click at [275, 65] on textarea "Explore Strasbourg’s historic centre and taste authentic Alsatian cuisine." at bounding box center [300, 65] width 189 height 12
paste textarea "mbark in Southampton for a 12-day British Isles cruis"
type textarea "Embark in Southampton for a 12-day British Isles cruise."
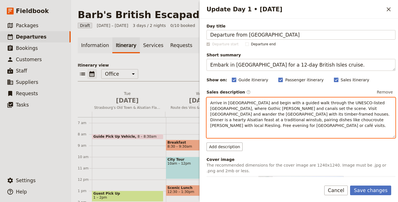
click at [238, 114] on span "Arrive in Strasbourg and begin with a guided walk through the UNESCO-listed Gra…" at bounding box center [300, 114] width 181 height 27
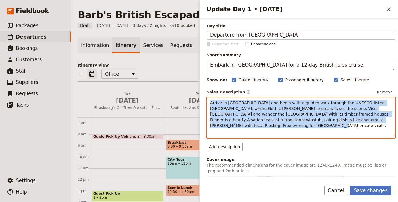
click at [238, 114] on span "Arrive in Strasbourg and begin with a guided walk through the UNESCO-listed Gra…" at bounding box center [300, 114] width 181 height 27
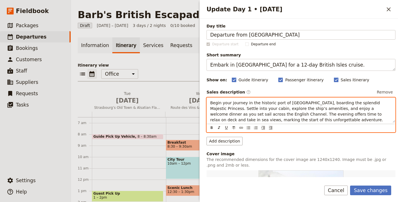
scroll to position [121, 0]
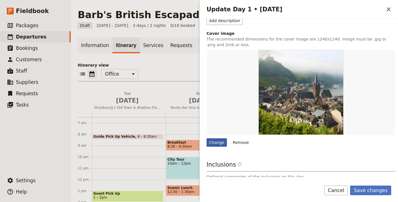
click at [219, 144] on div "Change" at bounding box center [216, 142] width 20 height 9
click at [206, 138] on input "Change" at bounding box center [206, 138] width 0 height 0
type input "C:\fakepath\ew0KICAgICAgICAgICJidWNrZXQiOiAiaHR0cHM6Ly9hZW0tcHJvZC1wdWJsaXNoLnZ…"
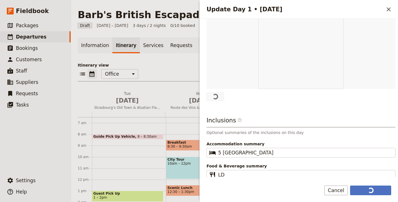
scroll to position [166, 0]
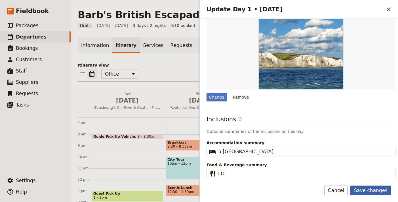
click at [378, 192] on button "Save changes" at bounding box center [370, 191] width 41 height 10
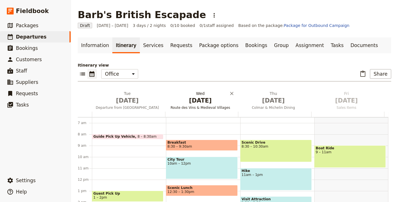
click at [209, 105] on span "Route des Vins & Medieval Villages" at bounding box center [200, 107] width 71 height 5
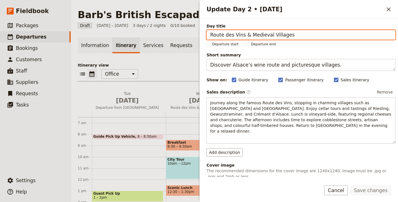
click at [271, 33] on input "Route des Vins & Medieval Villages" at bounding box center [300, 35] width 189 height 10
paste input "Belfast & Titanic History"
type input "Belfast & Titanic History"
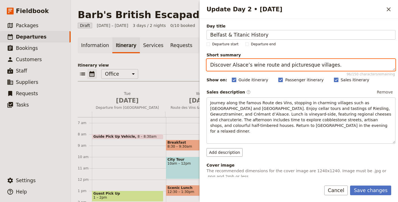
click at [335, 65] on textarea "Discover Alsace’s wine route and picturesque villages." at bounding box center [300, 65] width 189 height 12
paste textarea "Belfast’s Victorian charm and Titanic heritage"
type textarea "Discover Belfast’s Victorian charm and Titanic heritage."
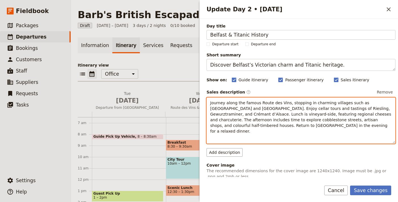
click at [311, 114] on span "Journey along the famous Route des Vins, stopping in charming villages such as …" at bounding box center [301, 117] width 182 height 33
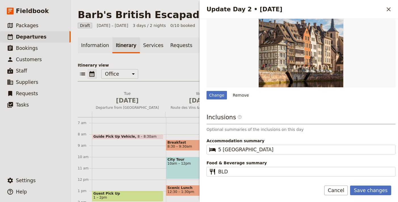
scroll to position [174, 0]
click at [219, 92] on div "Change" at bounding box center [216, 95] width 20 height 9
click at [206, 91] on input "Change" at bounding box center [206, 91] width 0 height 0
type input "C:\fakepath\giants-causeway-northern-ireland_orig.jpg"
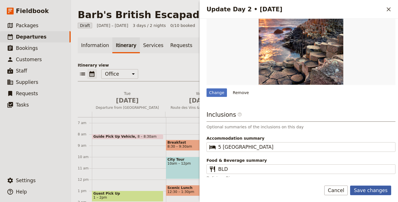
scroll to position [175, 0]
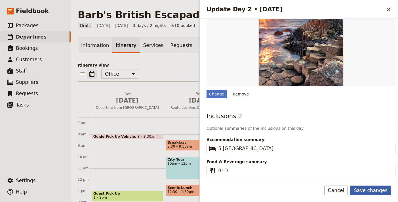
click at [377, 190] on button "Save changes" at bounding box center [370, 191] width 41 height 10
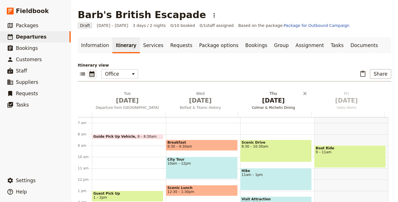
click at [273, 105] on span "[DATE]" at bounding box center [273, 100] width 66 height 9
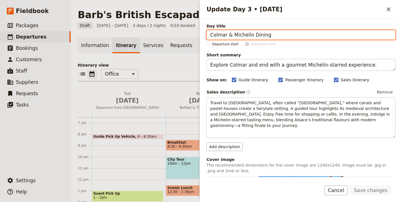
paste input "Dublin’s Music & Culture"
type input "Dublin’s Music & Culture"
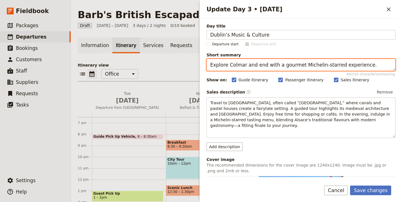
click at [250, 66] on textarea "Explore Colmar and end with a gourmet Michelin-starred experience." at bounding box center [300, 65] width 189 height 12
paste textarea "erience Dublin’s lively spirit and rich traditions"
type textarea "Experience Dublin’s lively spirit and rich traditions."
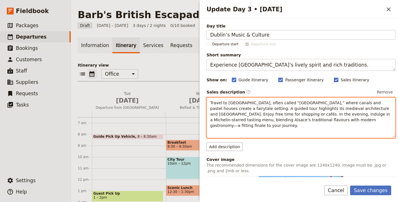
click at [294, 115] on span "Travel to Colmar, often called “Little Venice,” where canals and pastel houses …" at bounding box center [300, 114] width 181 height 27
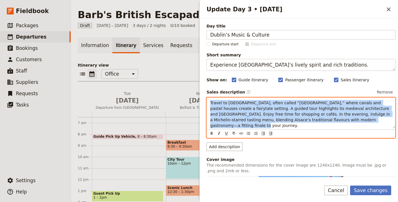
paste div "Update Day 3 • 3 Sep"
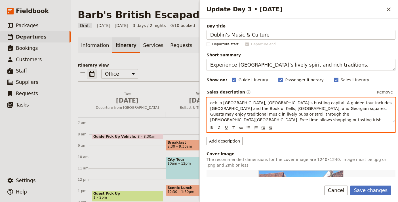
click at [210, 103] on div "ock in Dublin, Ireland’s bustling capital. A guided tour includes Trinity Colle…" at bounding box center [301, 110] width 188 height 25
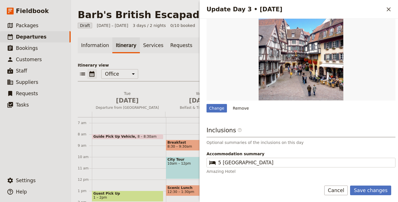
scroll to position [181, 0]
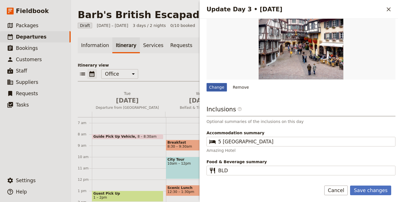
click at [217, 83] on div "Change" at bounding box center [216, 87] width 20 height 9
click at [206, 83] on input "Change" at bounding box center [206, 83] width 0 height 0
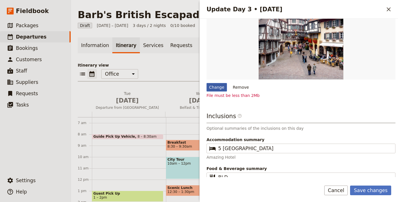
click at [219, 83] on div "Change" at bounding box center [216, 87] width 20 height 9
click at [206, 83] on input "Change" at bounding box center [206, 83] width 0 height 0
click at [218, 83] on div "Change" at bounding box center [216, 87] width 20 height 9
click at [206, 83] on input "Change" at bounding box center [206, 83] width 0 height 0
click at [214, 83] on div "Change" at bounding box center [216, 87] width 20 height 9
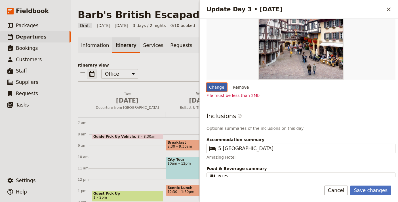
click at [206, 83] on input "Change" at bounding box center [206, 83] width 0 height 0
click at [217, 83] on div "Change" at bounding box center [216, 87] width 20 height 9
click at [206, 83] on input "Change" at bounding box center [206, 83] width 0 height 0
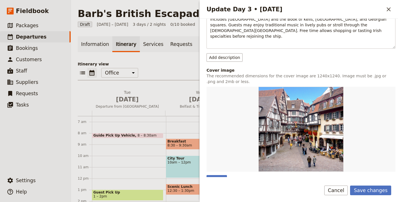
scroll to position [122, 0]
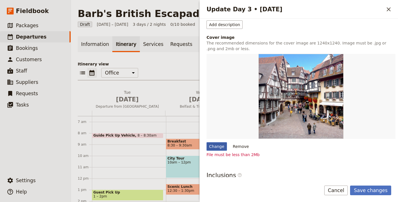
click at [212, 142] on div "Change" at bounding box center [216, 146] width 20 height 9
click at [206, 142] on input "Change" at bounding box center [206, 142] width 0 height 0
type input "C:\fakepath\Website-Default-Image.png"
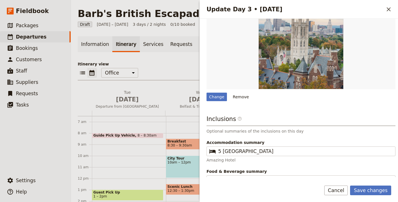
scroll to position [171, 0]
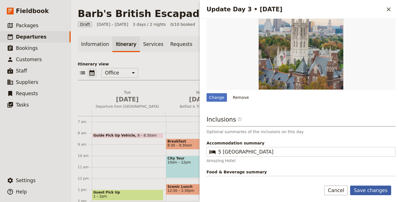
click at [379, 187] on button "Save changes" at bounding box center [370, 191] width 41 height 10
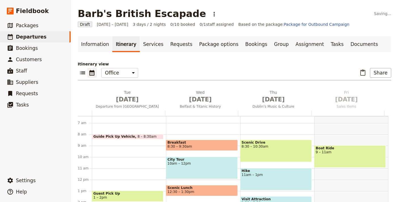
scroll to position [73, 0]
click at [347, 44] on link "Documents" at bounding box center [364, 44] width 34 height 16
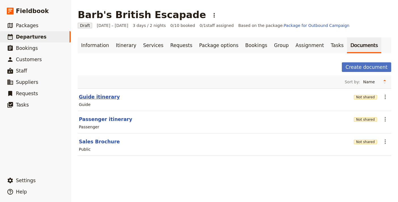
click at [94, 94] on button "Guide itinerary" at bounding box center [99, 97] width 41 height 7
select select "STAFF"
select select "RUN_SHEET"
select select "LARGE"
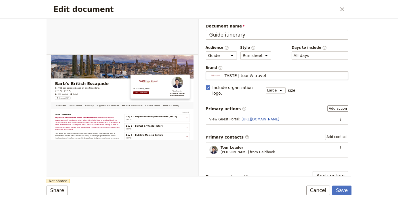
click at [253, 76] on span "TASTE | tour & travel" at bounding box center [245, 76] width 41 height 6
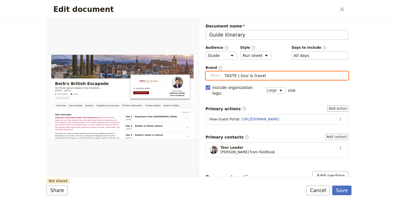
click at [208, 72] on input "TASTE | tour & travel" at bounding box center [208, 71] width 0 height 0
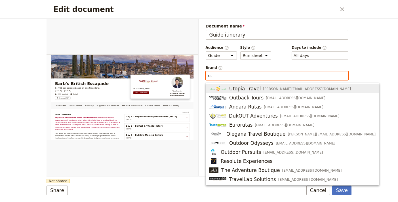
click at [273, 89] on span "Barb@UtopiaTravelonline.com" at bounding box center [307, 89] width 88 height 5
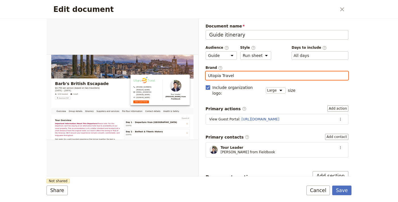
type input "Utopia Travel"
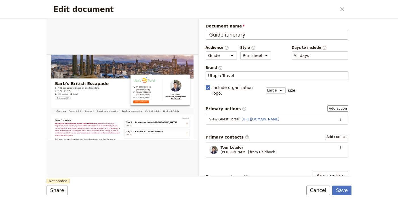
click at [85, 180] on form "Overview Group details Itinerary Suppliers and services Pre-Tour Information Co…" at bounding box center [199, 110] width 305 height 183
click at [63, 186] on button "Share" at bounding box center [57, 191] width 21 height 10
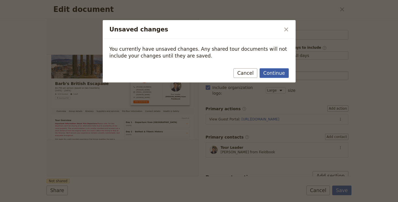
click at [278, 75] on button "Continue" at bounding box center [273, 73] width 29 height 10
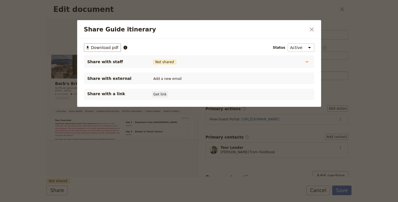
click at [158, 93] on button "Get link" at bounding box center [160, 94] width 16 height 6
click at [314, 30] on icon "Close dialog" at bounding box center [311, 29] width 7 height 7
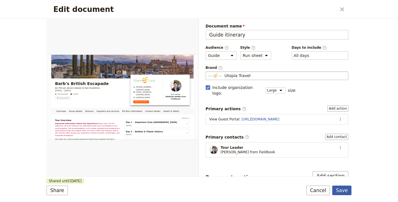
click at [346, 191] on button "Save" at bounding box center [341, 191] width 19 height 10
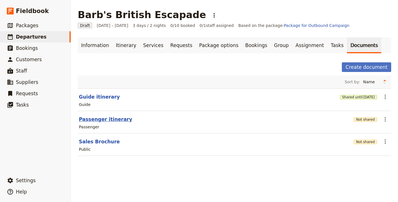
click at [113, 117] on button "Passenger itinerary" at bounding box center [105, 119] width 53 height 7
select select "PASSENGER"
select select "RUN_SHEET"
select select "LARGE"
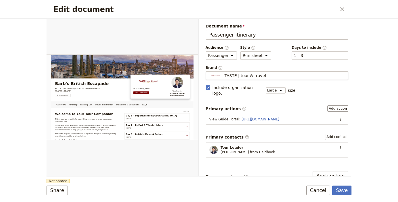
click at [271, 77] on div "TASTE | tour & travel" at bounding box center [277, 76] width 138 height 6
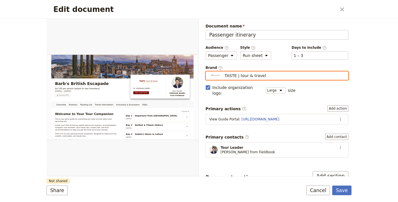
click at [208, 72] on input "TASTE | tour & travel" at bounding box center [208, 71] width 0 height 0
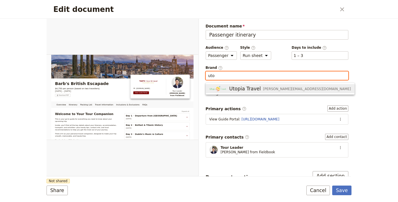
click at [255, 88] on span "Utopia Travel" at bounding box center [244, 88] width 31 height 7
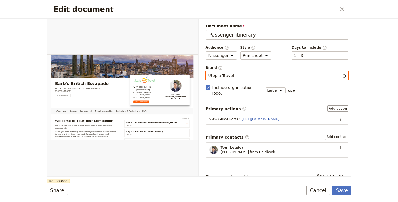
scroll to position [1, 0]
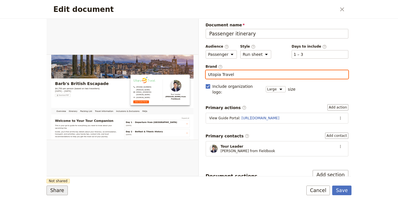
type input "Utopia Travel"
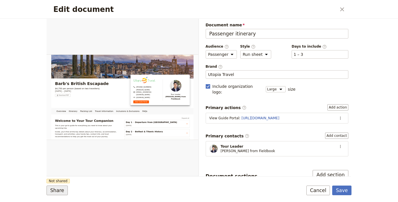
click at [60, 190] on button "Share" at bounding box center [57, 191] width 21 height 10
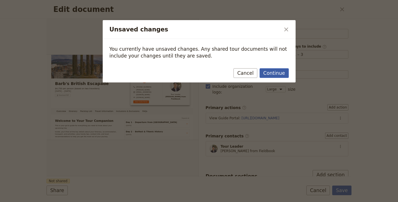
click at [273, 77] on button "Continue" at bounding box center [273, 73] width 29 height 10
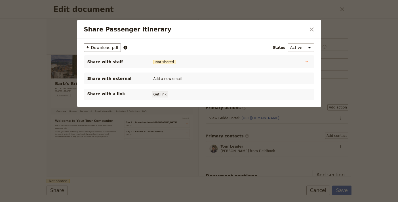
click at [155, 94] on button "Get link" at bounding box center [160, 94] width 16 height 6
click at [311, 30] on icon "Close dialog" at bounding box center [312, 30] width 4 height 4
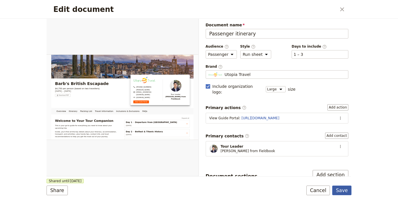
click at [341, 188] on button "Save" at bounding box center [341, 191] width 19 height 10
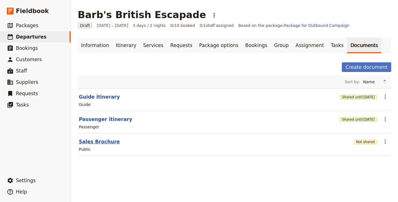
click at [106, 139] on button "Sales Brochure" at bounding box center [99, 141] width 41 height 7
select select "DEFAULT"
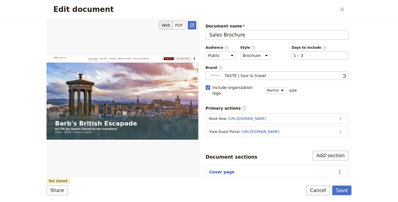
scroll to position [0, 0]
click at [245, 77] on span "TASTE | tour & travel" at bounding box center [245, 76] width 41 height 6
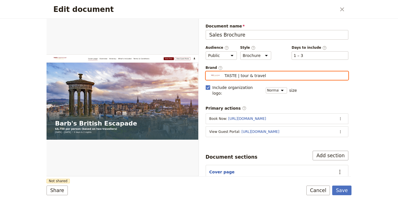
click at [208, 72] on input "TASTE | tour & travel" at bounding box center [208, 71] width 0 height 0
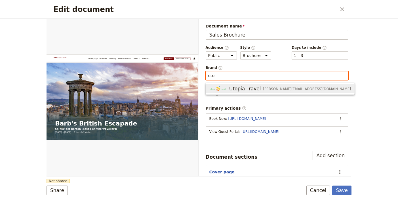
click at [245, 90] on span "Utopia Travel" at bounding box center [244, 88] width 31 height 7
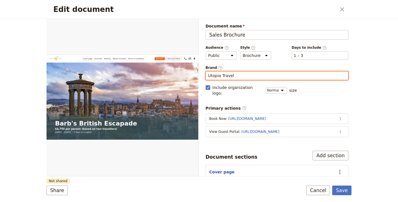
type input "Utopia Travel"
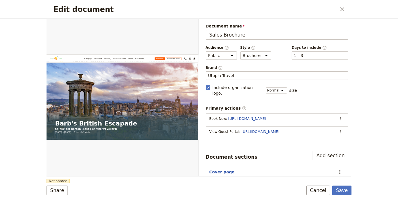
click at [89, 183] on form "Web PDF ​ Document name Sales Brochure Preview Audience ​ Public Passenger Guid…" at bounding box center [199, 110] width 305 height 183
click at [57, 192] on button "Share" at bounding box center [57, 191] width 21 height 10
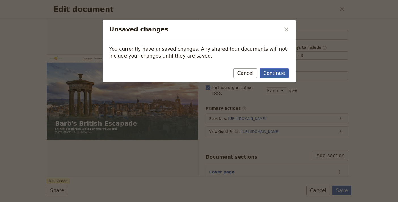
click at [274, 74] on button "Continue" at bounding box center [273, 73] width 29 height 10
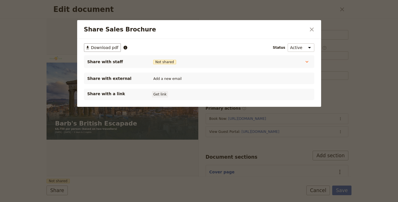
click at [165, 94] on button "Get link" at bounding box center [160, 94] width 16 height 6
click at [314, 29] on icon "Close dialog" at bounding box center [311, 29] width 7 height 7
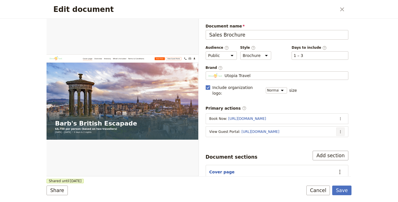
click at [338, 130] on icon "Actions" at bounding box center [340, 132] width 5 height 5
click at [333, 133] on ul "Edit action Remove action Move up" at bounding box center [313, 147] width 53 height 28
click at [330, 135] on button "Edit action" at bounding box center [313, 138] width 53 height 8
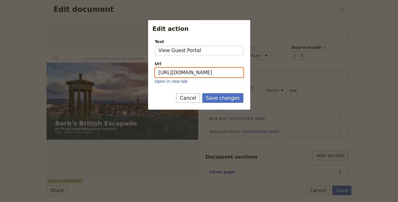
click at [204, 73] on input "https://trips.fieldbook.com/d/L-h6myBmukAyV76iGR8xW" at bounding box center [199, 73] width 88 height 10
paste input "WG_SuIKJzglPsP9DX1ct_"
type input "[URL][DOMAIN_NAME]"
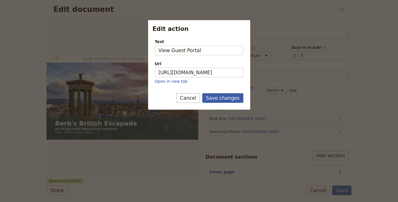
click at [226, 98] on button "Save changes" at bounding box center [222, 98] width 41 height 10
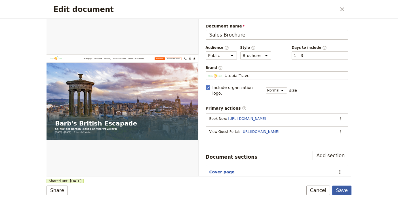
click at [348, 192] on button "Save" at bounding box center [341, 191] width 19 height 10
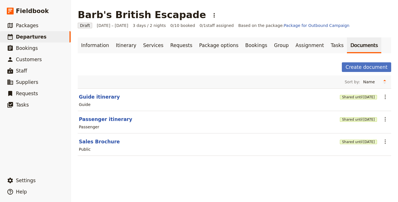
click at [126, 120] on header "Passenger itinerary" at bounding box center [208, 119] width 259 height 7
click at [116, 117] on button "Passenger itinerary" at bounding box center [105, 119] width 53 height 7
select select "PASSENGER"
select select "RUN_SHEET"
select select "LARGE"
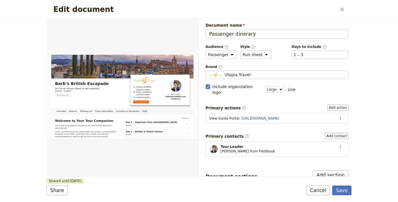
scroll to position [1, 0]
click at [336, 115] on button "​" at bounding box center [340, 118] width 9 height 9
click at [333, 124] on span "Edit action" at bounding box center [321, 125] width 29 height 6
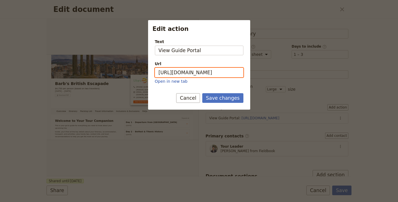
click at [195, 71] on input "https://trips.fieldbook.com/d/xPhDVJPWcWGLB3TH8K9Sg" at bounding box center [199, 73] width 88 height 10
paste input "BLVMHpTBC0R3Zzi6cwKY-"
type input "https://trips.fieldbook.com/d/BLVMHpTBC0R3Zzi6cwKY-"
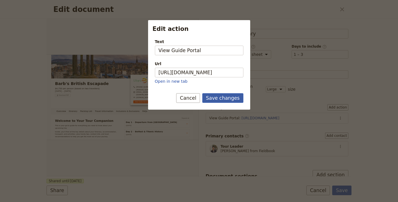
click at [221, 100] on button "Save changes" at bounding box center [222, 98] width 41 height 10
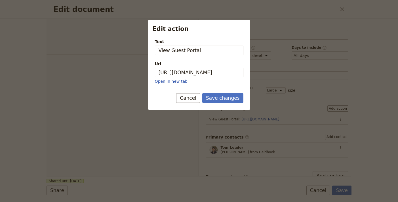
select select "STAFF"
select select "RUN_SHEET"
select select "LARGE"
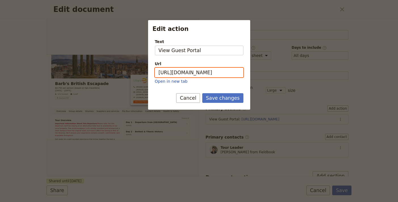
click at [228, 72] on input "[URL][DOMAIN_NAME]" at bounding box center [199, 73] width 88 height 10
paste input "WG_SuIKJzglPsP9DX1ct_"
type input "[URL][DOMAIN_NAME]"
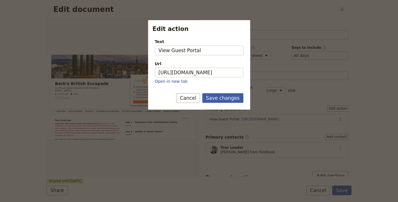
click at [233, 97] on button "Save changes" at bounding box center [222, 98] width 41 height 10
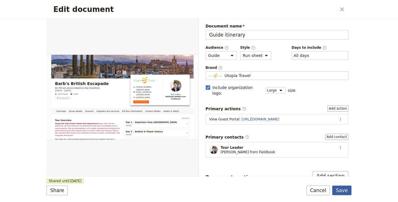
click at [342, 193] on button "Save" at bounding box center [341, 191] width 19 height 10
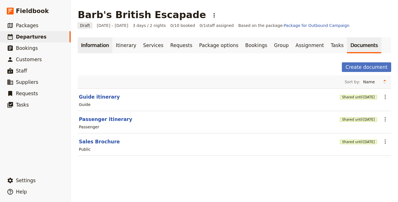
click at [97, 46] on link "Information" at bounding box center [95, 45] width 35 height 16
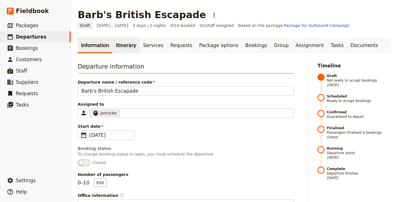
click at [121, 51] on link "Itinerary" at bounding box center [125, 45] width 27 height 16
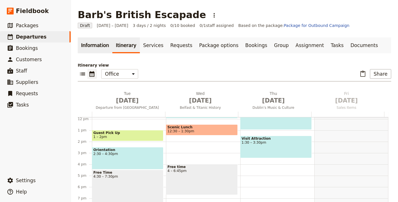
click at [90, 40] on link "Information" at bounding box center [95, 45] width 35 height 16
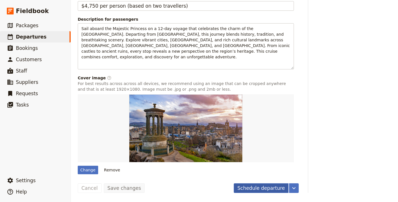
click at [242, 184] on button "Schedule departure" at bounding box center [261, 188] width 55 height 10
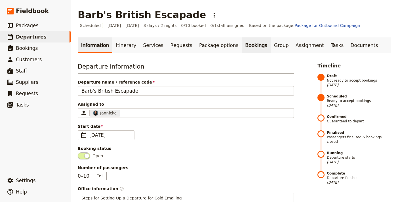
click at [248, 42] on link "Bookings" at bounding box center [256, 45] width 29 height 16
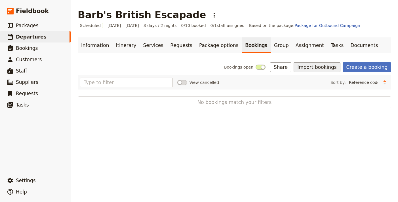
click at [332, 68] on button "Import bookings" at bounding box center [316, 67] width 47 height 10
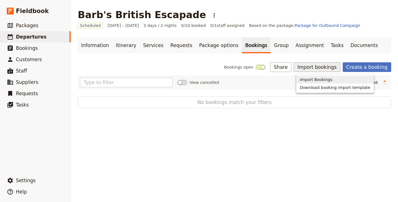
click at [324, 80] on span "Import Bookings" at bounding box center [316, 80] width 33 height 6
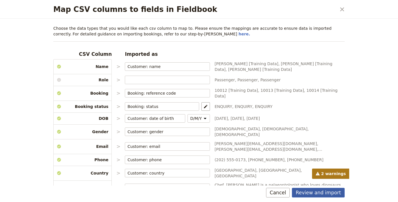
click at [311, 193] on button "Review and import" at bounding box center [318, 193] width 53 height 10
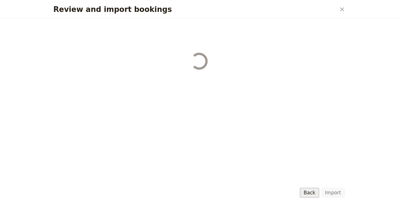
select select "68b002b7cac3c784cf00db27"
select select "68b002b7cac3c784cf00db28"
select select "68b002b7cac3c784cf00db29"
select select "68b002b7cac3c784cf00db2a"
select select "650e1b8d408bbede5b0c6045"
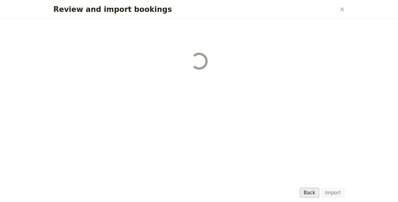
select select "68b002b7cac3c784cf00db2c"
select select "68b002b7cac3c784cf00db2d"
select select "68b002b7cac3c784cf00db2e"
select select "68b002b7cac3c784cf00db2f"
select select "68b002b7cac3c784cf00db30"
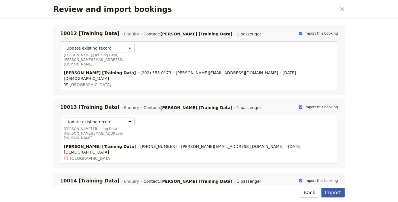
click at [331, 193] on button "Import" at bounding box center [332, 193] width 23 height 10
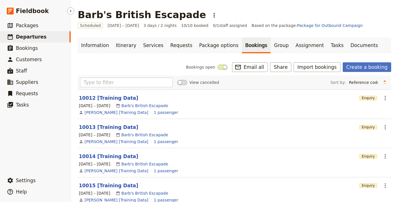
click at [45, 40] on link "​ Departures" at bounding box center [35, 36] width 71 height 11
select select "UPDATED_AT"
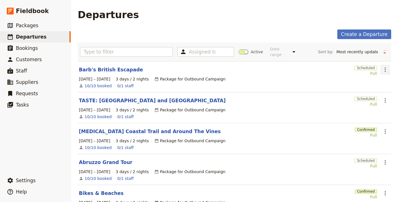
click at [382, 66] on icon "Actions" at bounding box center [385, 69] width 7 height 7
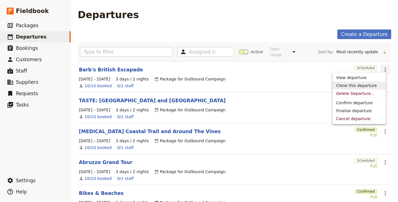
click at [367, 83] on span "Clone this departure" at bounding box center [356, 86] width 41 height 6
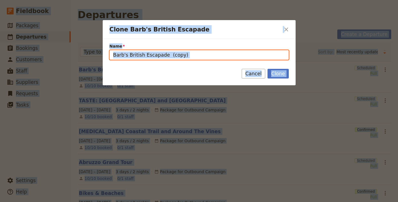
click at [173, 56] on input "Barb's British Escapade (copy)" at bounding box center [198, 55] width 179 height 10
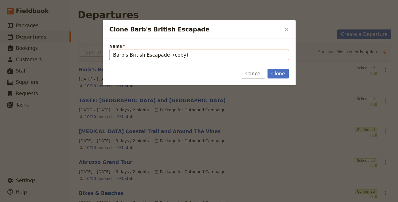
click at [173, 56] on input "Barb's British Escapade (copy)" at bounding box center [198, 55] width 179 height 10
paste input "Springtime Immersive [GEOGRAPHIC_DATA]"
type input "Springtime Immersive [GEOGRAPHIC_DATA]"
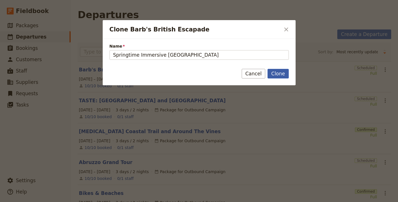
click at [272, 74] on button "Clone" at bounding box center [277, 74] width 21 height 10
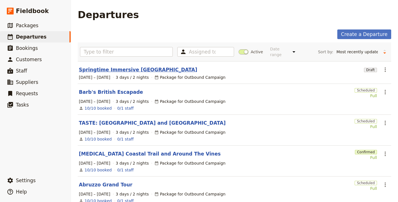
click at [125, 68] on link "Springtime Immersive [GEOGRAPHIC_DATA]" at bounding box center [138, 69] width 118 height 7
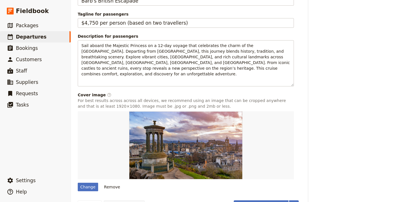
scroll to position [355, 0]
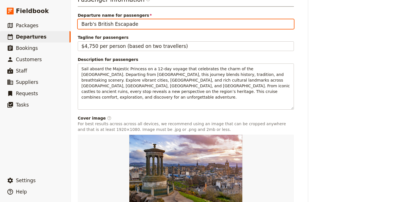
click at [126, 29] on input "Barb's British Escapade" at bounding box center [186, 24] width 216 height 10
drag, startPoint x: 126, startPoint y: 40, endPoint x: 137, endPoint y: 37, distance: 12.0
click at [126, 29] on input "Barb's British Escapade" at bounding box center [186, 24] width 216 height 10
paste input "Springtime Immersive [GEOGRAPHIC_DATA]"
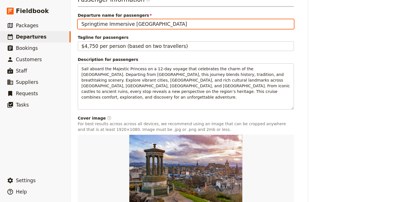
type input "Springtime Immersive [GEOGRAPHIC_DATA]"
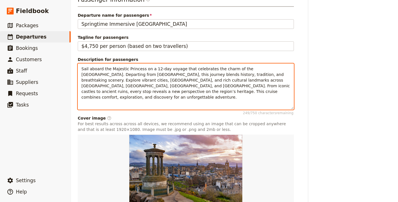
click at [208, 87] on span "Sail aboard the Majestic Princess on a 12-day voyage that celebrates the charm …" at bounding box center [186, 83] width 210 height 33
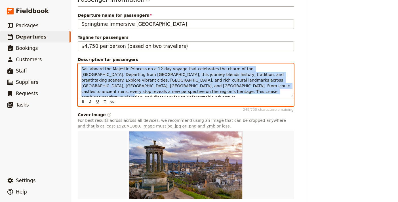
click at [208, 87] on span "Sail aboard the Majestic Princess on a 12-day voyage that celebrates the charm …" at bounding box center [186, 83] width 210 height 33
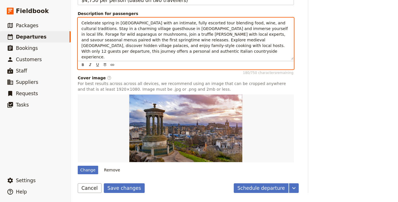
scroll to position [412, 0]
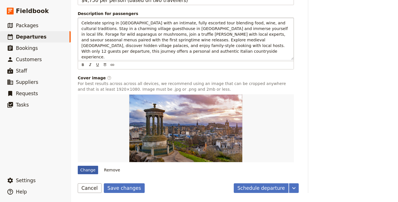
click at [89, 169] on div "Change" at bounding box center [88, 170] width 20 height 9
click at [78, 166] on input "Change" at bounding box center [77, 166] width 0 height 0
type input "C:\fakepath\6R5A4166-scaled.jpeg"
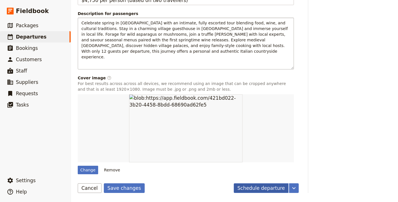
click at [238, 184] on button "Schedule departure" at bounding box center [261, 188] width 55 height 10
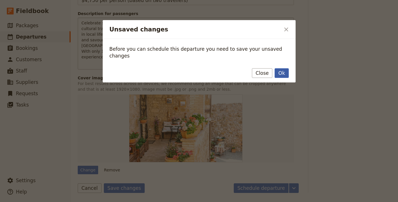
click at [288, 69] on button "Ok" at bounding box center [281, 73] width 14 height 10
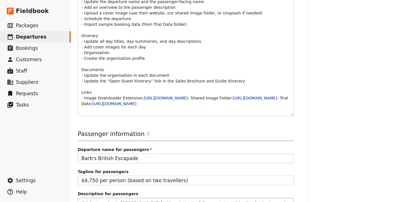
scroll to position [0, 0]
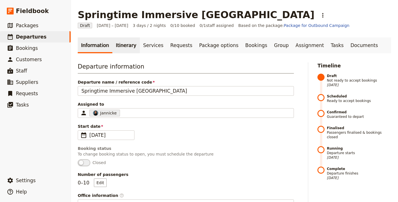
click at [116, 47] on link "Itinerary" at bounding box center [125, 45] width 27 height 16
click at [238, 26] on span "Based on the package: Package for Outbound Campaign" at bounding box center [293, 26] width 111 height 6
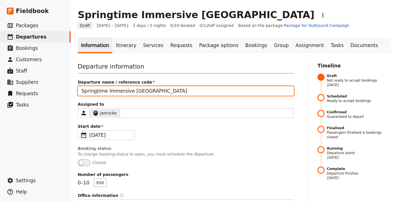
click at [153, 92] on input "Springtime Immersive [GEOGRAPHIC_DATA]" at bounding box center [186, 91] width 216 height 10
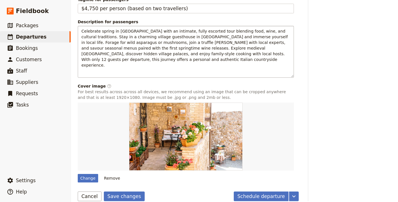
scroll to position [392, 0]
paste input "Springtime Immersive [GEOGRAPHIC_DATA]"
type input "Springtime Immersive [GEOGRAPHIC_DATA]"
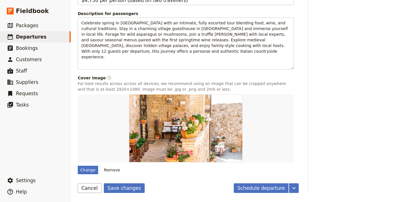
scroll to position [412, 0]
click at [128, 189] on button "Save changes" at bounding box center [124, 188] width 41 height 10
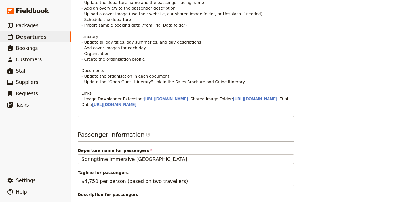
scroll to position [0, 0]
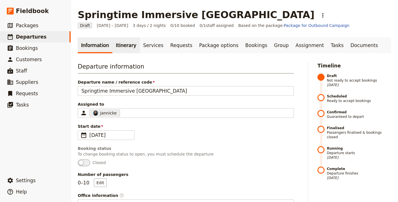
click at [117, 51] on link "Itinerary" at bounding box center [125, 45] width 27 height 16
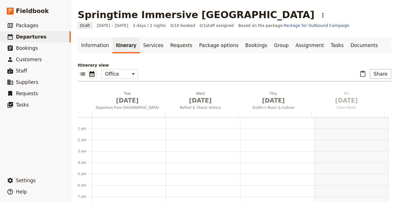
scroll to position [74, 0]
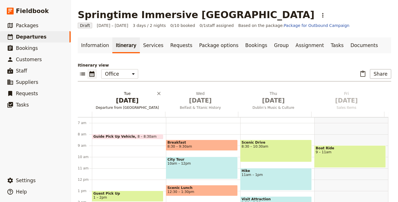
click at [119, 98] on span "[DATE]" at bounding box center [127, 100] width 66 height 9
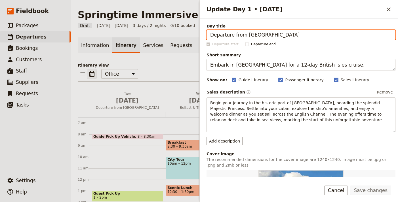
paste input "Arrival & Allerona Welcome"
type input "Arrival & Allerona Welcome"
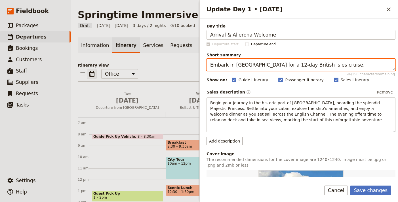
click at [265, 63] on textarea "Embark in Southampton for a 12-day British Isles cruise." at bounding box center [300, 65] width 189 height 12
click at [265, 64] on textarea "Embark in Southampton for a 12-day British Isles cruise." at bounding box center [300, 65] width 189 height 12
paste textarea "Settle into [GEOGRAPHIC_DATA] with a welcome lunch and village tour."
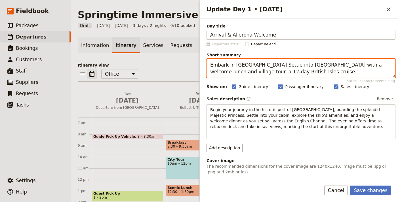
paste textarea "Settle into Allerona with a welcome lunch and village tour"
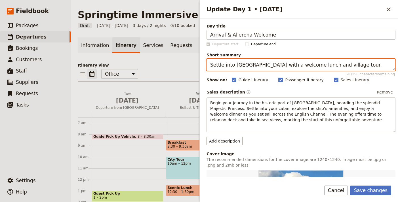
type textarea "Settle into [GEOGRAPHIC_DATA] with a welcome lunch and village tour."
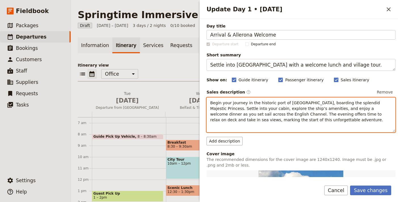
click at [280, 111] on p "Begin your journey in the historic port of Southampton, boarding the splendid M…" at bounding box center [300, 111] width 181 height 23
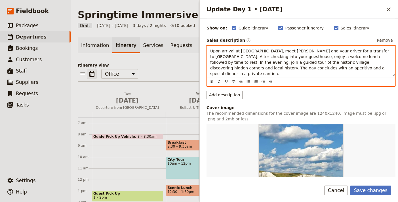
scroll to position [175, 0]
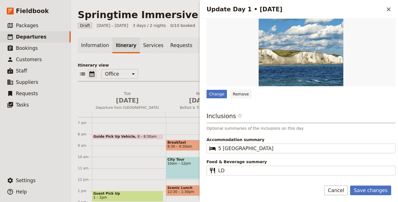
click at [239, 92] on button "Remove" at bounding box center [240, 94] width 21 height 9
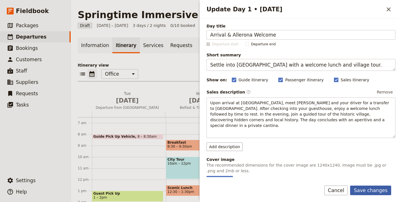
click at [379, 189] on button "Save changes" at bounding box center [370, 191] width 41 height 10
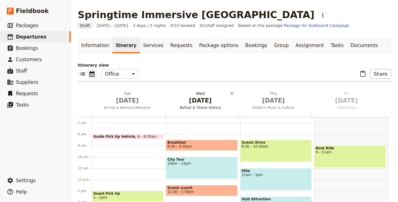
click at [208, 102] on span "[DATE]" at bounding box center [200, 100] width 66 height 9
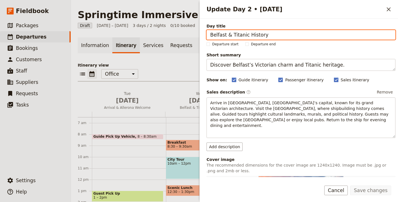
paste input "[GEOGRAPHIC_DATA]"
type input "[GEOGRAPHIC_DATA]"
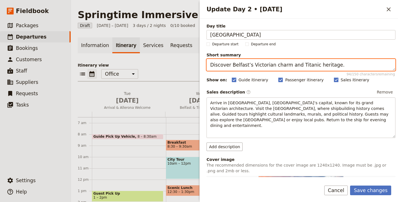
click at [311, 69] on textarea "Discover Belfast’s Victorian charm and Titanic heritage." at bounding box center [300, 65] width 189 height 12
paste textarea "Explore Orvieto’s historic centre, Duomo, and ancient caves"
type textarea "Explore Orvieto’s historic centre, [GEOGRAPHIC_DATA], and ancient caves."
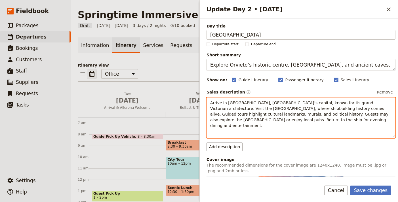
click at [258, 119] on span "Arrive in Belfast, Northern Ireland’s capital, known for its grand Victorian ar…" at bounding box center [299, 114] width 179 height 27
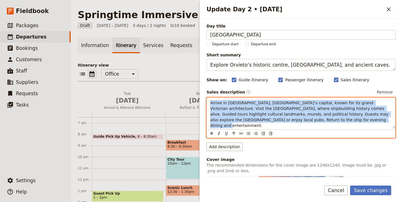
click at [258, 119] on span "Arrive in Belfast, Northern Ireland’s capital, known for its grand Victorian ar…" at bounding box center [299, 114] width 179 height 27
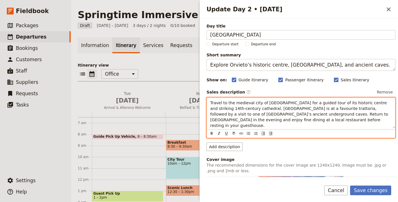
scroll to position [123, 0]
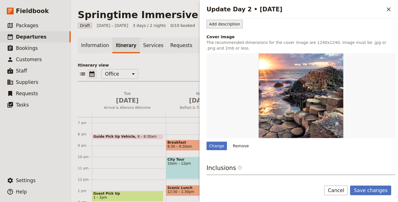
click at [239, 142] on button "Remove" at bounding box center [240, 146] width 21 height 9
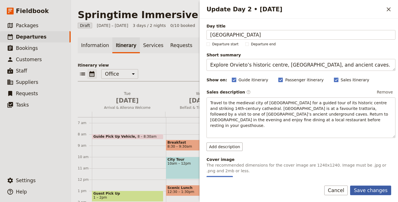
click at [369, 189] on button "Save changes" at bounding box center [370, 191] width 41 height 10
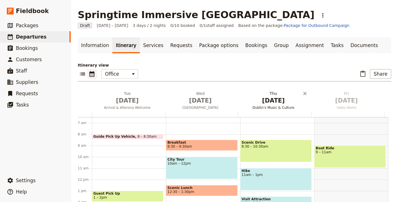
click at [273, 101] on span "[DATE]" at bounding box center [273, 100] width 66 height 9
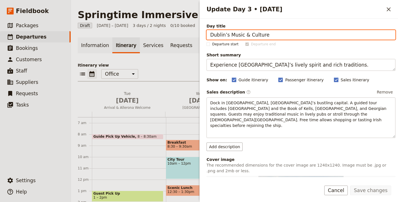
click at [314, 35] on input "Dublin’s Music & Culture" at bounding box center [300, 35] width 189 height 10
paste input "Truffle Hunt & Village Lif"
type input "Truffle [PERSON_NAME] & Village Life"
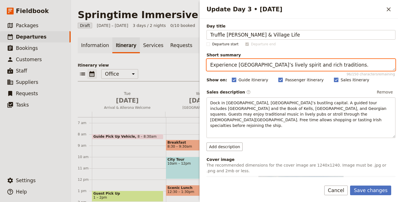
click at [252, 62] on textarea "Experience Dublin’s lively spirit and rich traditions." at bounding box center [300, 65] width 189 height 12
paste textarea "Join a truffle hunt and enjoy lunch with a local family"
type textarea "Join a truffle [PERSON_NAME] and enjoy lunch with a local family."
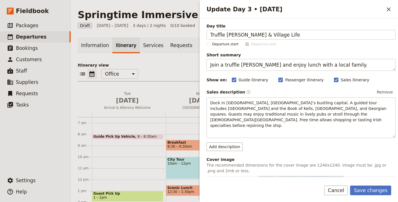
scroll to position [13, 0]
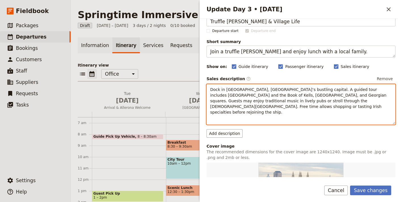
click at [254, 98] on span "Dock in Dublin, Ireland’s bustling capital. A guided tour includes Trinity Coll…" at bounding box center [299, 100] width 178 height 27
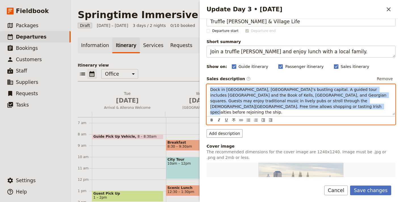
click at [254, 98] on span "Dock in Dublin, Ireland’s bustling capital. A guided tour includes Trinity Coll…" at bounding box center [299, 100] width 178 height 27
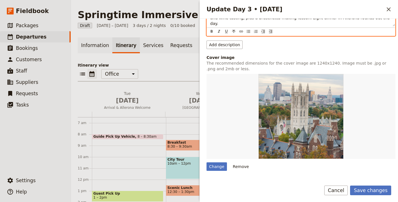
scroll to position [184, 0]
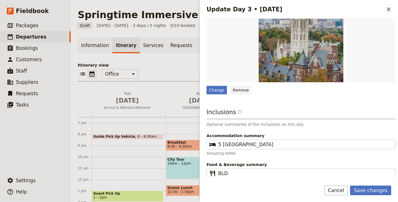
click at [235, 86] on button "Remove" at bounding box center [240, 90] width 21 height 9
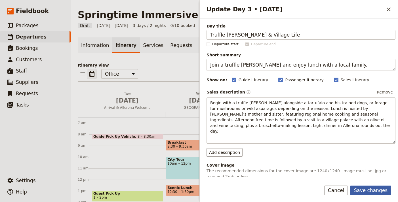
click at [372, 187] on button "Save changes" at bounding box center [370, 191] width 41 height 10
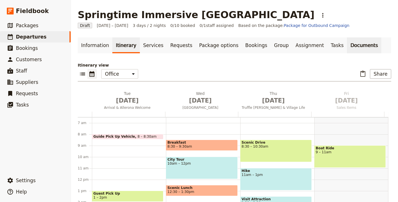
click at [347, 47] on link "Documents" at bounding box center [364, 45] width 34 height 16
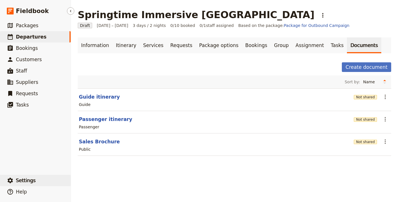
click at [26, 180] on span "Settings" at bounding box center [26, 181] width 20 height 6
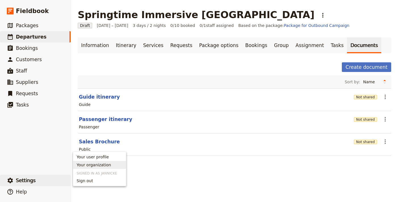
click at [101, 166] on span "Your organization" at bounding box center [94, 165] width 34 height 6
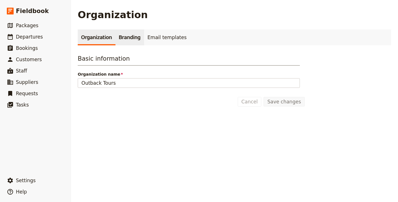
click at [130, 41] on link "Branding" at bounding box center [129, 37] width 29 height 16
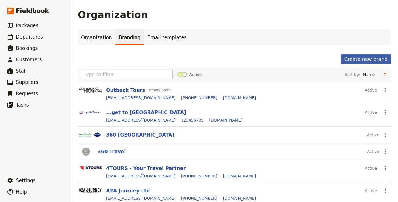
click at [356, 62] on button "Create new brand" at bounding box center [366, 59] width 50 height 10
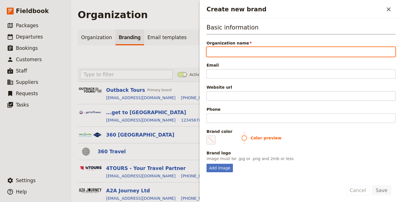
paste input "Spring Immersive Umbria"
type input "Spring Immersive Umbria"
type input "Vullaggio Tours"
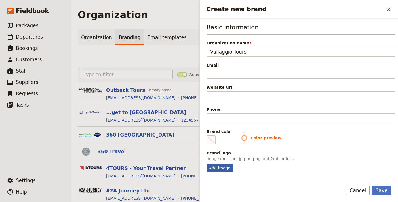
click at [223, 165] on div "Add image" at bounding box center [219, 168] width 26 height 9
click at [206, 164] on input "Add image" at bounding box center [206, 164] width 0 height 0
type input "C:\fakepath\Villaggio_Tours_logo_v5-04 (1).jpeg"
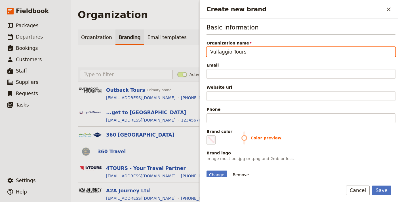
click at [271, 51] on input "Vullaggio Tours" at bounding box center [300, 52] width 189 height 10
type input "Villaggio"
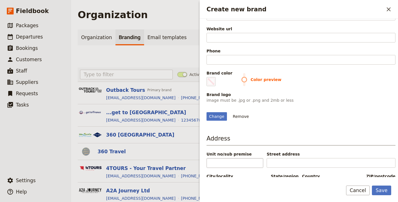
scroll to position [83, 0]
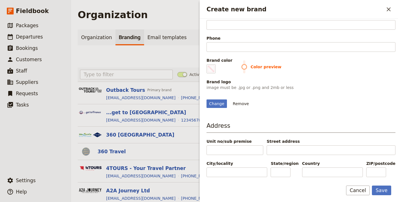
click at [220, 109] on div "Basic information Organization name Villaggio Email Website url Phone Brand col…" at bounding box center [299, 98] width 198 height 159
click at [222, 107] on div "Change" at bounding box center [216, 104] width 20 height 9
click at [206, 100] on input "Change" at bounding box center [206, 99] width 0 height 0
type input "C:\fakepath\download (2).png"
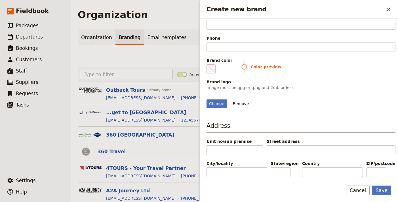
click at [213, 66] on span "Create new brand" at bounding box center [211, 69] width 7 height 7
click at [208, 64] on input "#000000" at bounding box center [208, 64] width 0 height 0
type input "#994a36"
click at [363, 93] on div "Change Remove" at bounding box center [300, 100] width 189 height 15
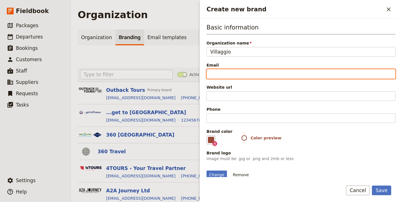
click at [263, 77] on input "Email" at bounding box center [300, 74] width 189 height 10
paste input "https://villaggiotours.com/"
type input "https://villaggiotours.com/"
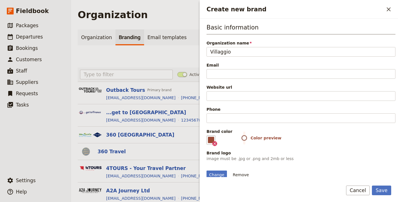
click at [261, 91] on div "Website url" at bounding box center [300, 93] width 189 height 16
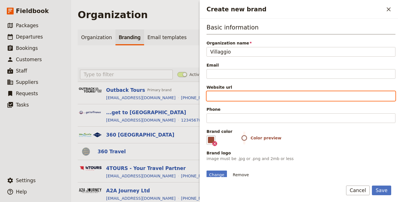
click at [260, 96] on input "Website url" at bounding box center [300, 96] width 189 height 10
paste input "https://villaggiotours.com/"
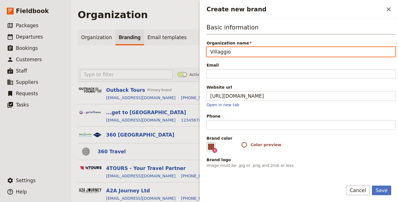
type input "https://villaggiotours.com"
click at [244, 55] on input "Villaggio" at bounding box center [300, 52] width 189 height 10
type input "Villaggio Tours"
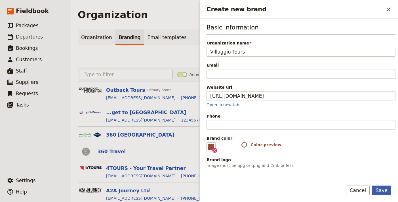
click at [380, 188] on button "Save" at bounding box center [381, 191] width 19 height 10
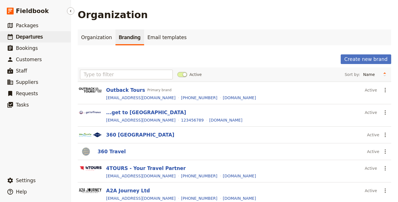
click at [35, 37] on span "Departures" at bounding box center [29, 37] width 27 height 6
select select "UPDATED_AT"
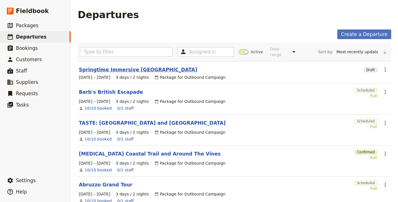
click at [132, 66] on link "Springtime Immersive [GEOGRAPHIC_DATA]" at bounding box center [138, 69] width 118 height 7
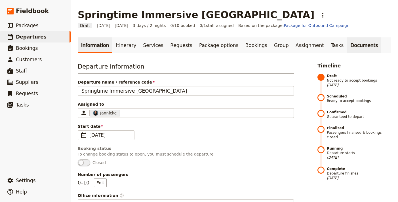
click at [354, 47] on link "Documents" at bounding box center [364, 45] width 34 height 16
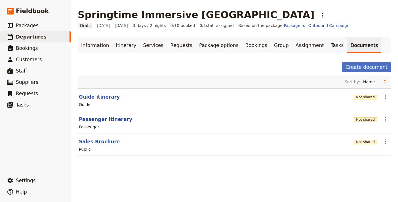
click at [108, 91] on section "Guide itinerary Not shared ​ Guide" at bounding box center [234, 99] width 313 height 23
click at [104, 97] on button "Guide itinerary" at bounding box center [99, 97] width 41 height 7
select select "STAFF"
select select "RUN_SHEET"
select select "LARGE"
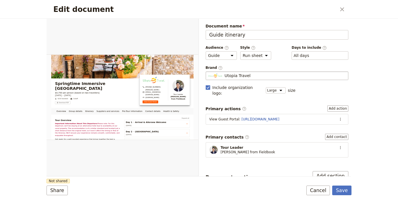
click at [241, 72] on fieldset "Utopia Travel Utopia Travel" at bounding box center [277, 75] width 143 height 9
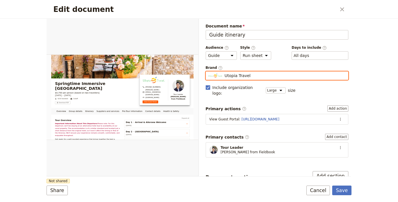
click at [208, 72] on input "Utopia Travel" at bounding box center [208, 71] width 0 height 0
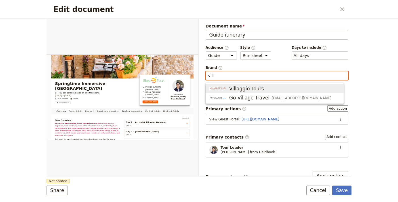
click at [246, 91] on span "Villaggio Tours" at bounding box center [246, 88] width 35 height 7
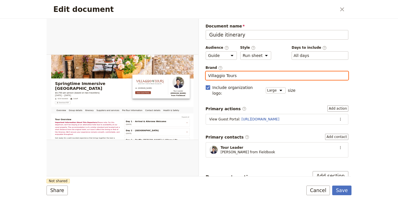
type input "Villaggio Tours"
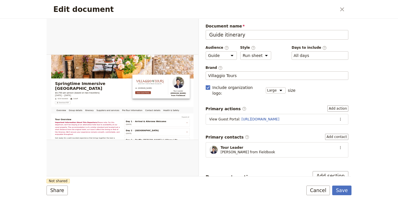
click at [377, 92] on div "Edit document ​ Overview Group details Itinerary Suppliers and services Pre-Tou…" at bounding box center [199, 101] width 398 height 202
click at [58, 195] on button "Share" at bounding box center [57, 191] width 21 height 10
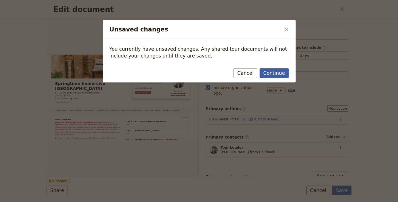
click at [275, 74] on button "Continue" at bounding box center [273, 73] width 29 height 10
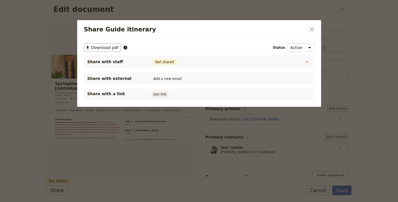
click at [162, 94] on button "Get link" at bounding box center [160, 94] width 16 height 6
click at [312, 30] on icon "Close dialog" at bounding box center [312, 30] width 4 height 4
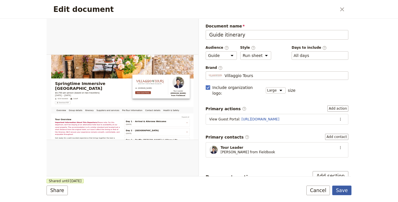
click at [346, 191] on button "Save" at bounding box center [341, 191] width 19 height 10
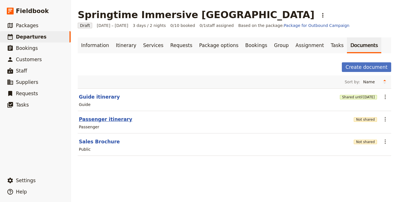
click at [111, 120] on button "Passenger itinerary" at bounding box center [105, 119] width 53 height 7
select select "PASSENGER"
select select "RUN_SHEET"
select select "LARGE"
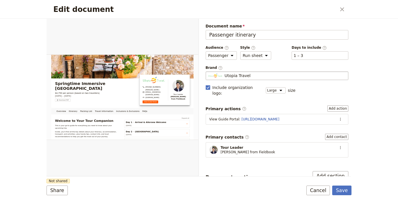
click at [262, 79] on fieldset "Utopia Travel Utopia Travel" at bounding box center [277, 75] width 143 height 9
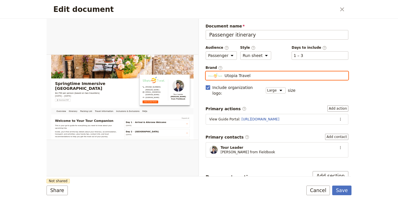
click at [208, 72] on input "Utopia Travel" at bounding box center [208, 71] width 0 height 0
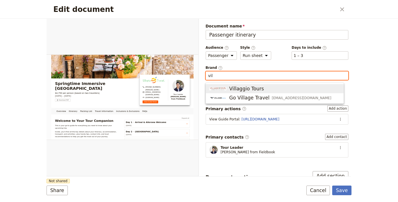
click at [262, 91] on span "Villaggio Tours" at bounding box center [274, 88] width 131 height 7
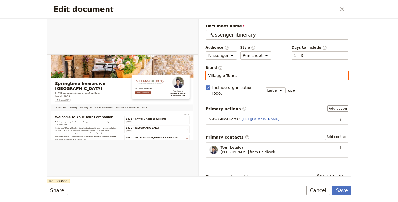
type input "Villaggio Tours"
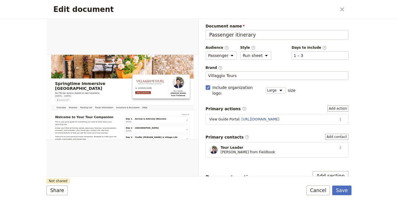
click at [154, 182] on form "Overview Itinerary Packing List Travel Information Inclusions & Exclusions FAQs…" at bounding box center [199, 110] width 305 height 183
click at [60, 190] on button "Share" at bounding box center [57, 191] width 21 height 10
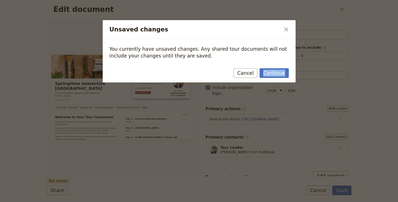
click at [289, 70] on div "Continue Cancel" at bounding box center [199, 74] width 193 height 16
click at [282, 75] on button "Continue" at bounding box center [273, 73] width 29 height 10
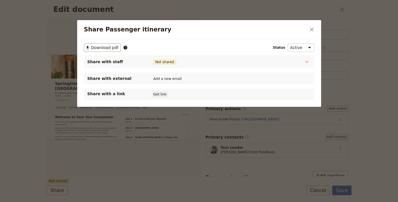
click at [160, 94] on button "Get link" at bounding box center [160, 94] width 16 height 6
click at [315, 30] on button "​" at bounding box center [312, 30] width 10 height 10
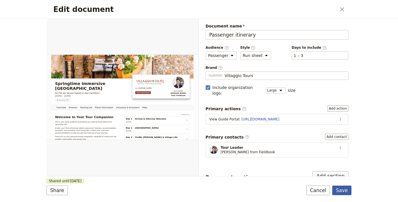
click at [350, 191] on button "Save" at bounding box center [341, 191] width 19 height 10
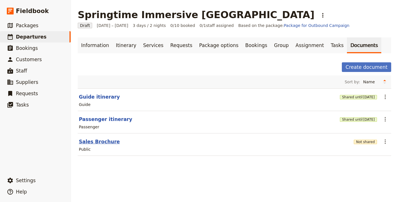
click at [100, 142] on button "Sales Brochure" at bounding box center [99, 141] width 41 height 7
select select "DEFAULT"
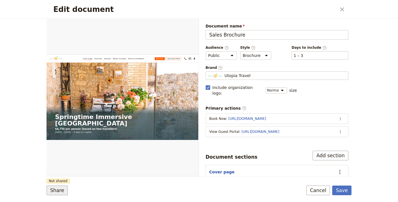
click at [59, 188] on button "Share" at bounding box center [57, 191] width 21 height 10
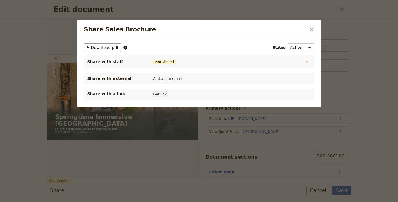
click at [164, 96] on button "Get link" at bounding box center [160, 94] width 16 height 6
click at [305, 30] on div "Share Sales Brochure ​" at bounding box center [199, 29] width 244 height 19
click at [313, 29] on icon "Close dialog" at bounding box center [311, 29] width 7 height 7
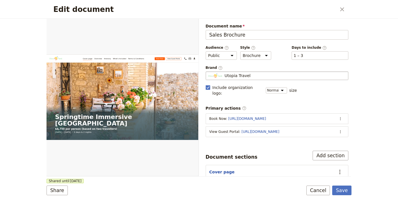
click at [284, 74] on div "Utopia Travel" at bounding box center [277, 76] width 138 height 6
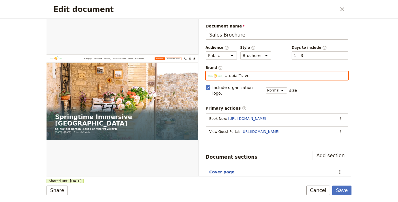
click at [208, 72] on input "Utopia Travel" at bounding box center [208, 71] width 0 height 0
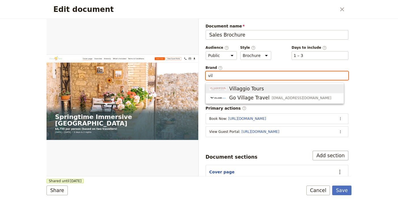
click at [270, 92] on button "Villaggio Tours" at bounding box center [275, 88] width 138 height 9
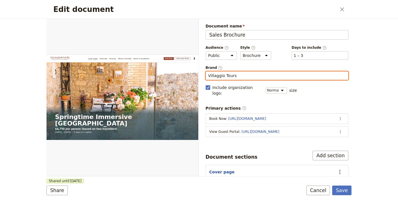
type input "Villaggio Tours"
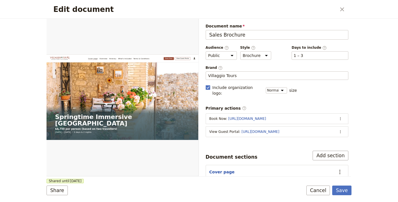
click at [338, 130] on icon "Actions" at bounding box center [340, 132] width 5 height 5
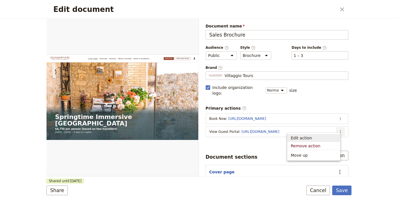
click at [332, 138] on span "Edit action" at bounding box center [314, 138] width 46 height 6
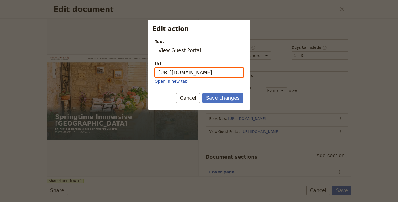
click at [214, 68] on input "[URL][DOMAIN_NAME]" at bounding box center [199, 73] width 88 height 10
paste input "22JTmp_Gj0b2gTVHpDbQB"
type input "[URL][DOMAIN_NAME]"
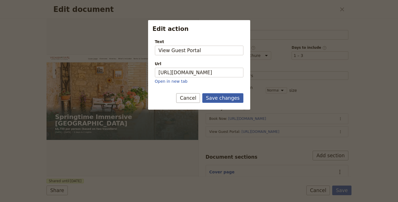
click at [230, 99] on button "Save changes" at bounding box center [222, 98] width 41 height 10
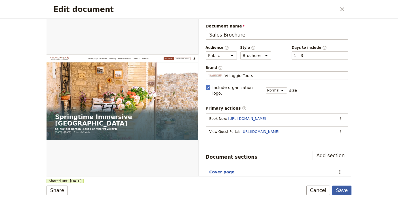
click at [344, 188] on button "Save" at bounding box center [341, 191] width 19 height 10
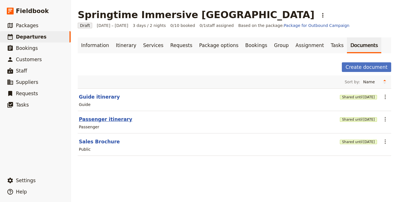
click at [111, 119] on button "Passenger itinerary" at bounding box center [105, 119] width 53 height 7
select select "PASSENGER"
select select "RUN_SHEET"
select select "LARGE"
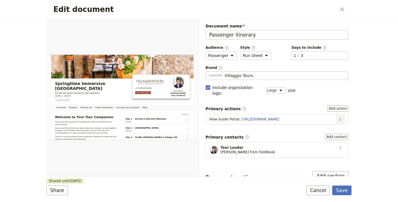
click at [338, 117] on icon "Actions" at bounding box center [340, 119] width 5 height 5
click at [333, 125] on span "Edit action" at bounding box center [321, 126] width 29 height 6
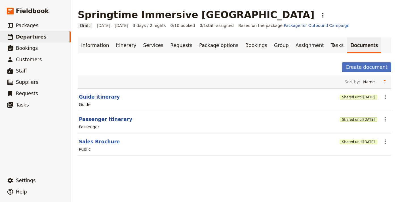
click at [103, 94] on button "Guide itinerary" at bounding box center [99, 97] width 41 height 7
select select "STAFF"
select select "RUN_SHEET"
select select "LARGE"
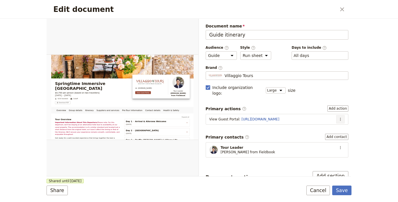
click at [339, 115] on button "​" at bounding box center [340, 119] width 9 height 9
click at [335, 125] on span "Edit action" at bounding box center [321, 126] width 29 height 6
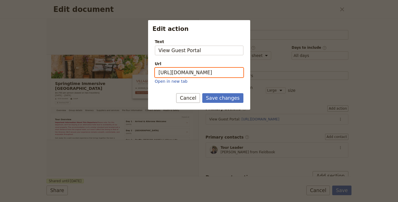
click at [189, 75] on input "[URL][DOMAIN_NAME]" at bounding box center [199, 73] width 88 height 10
paste input "22JTmp_Gj0b2gTVHpDbQB"
type input "[URL][DOMAIN_NAME]"
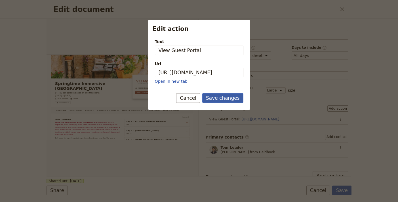
click at [234, 99] on button "Save changes" at bounding box center [222, 98] width 41 height 10
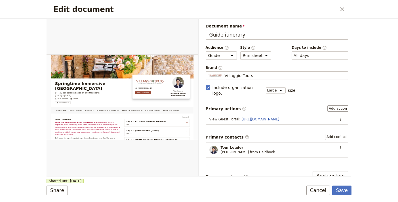
click at [349, 197] on form "Overview Group details Itinerary Suppliers and services Pre-Tour Information Co…" at bounding box center [199, 110] width 305 height 183
click at [347, 191] on button "Save" at bounding box center [341, 191] width 19 height 10
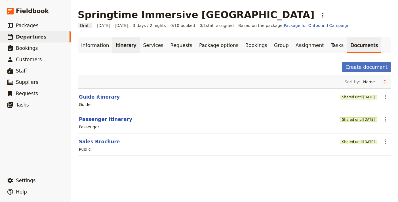
click at [121, 48] on link "Itinerary" at bounding box center [125, 45] width 27 height 16
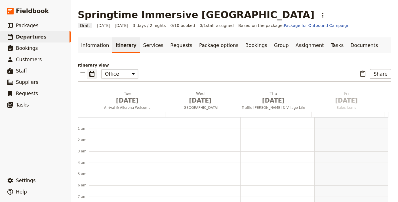
scroll to position [74, 0]
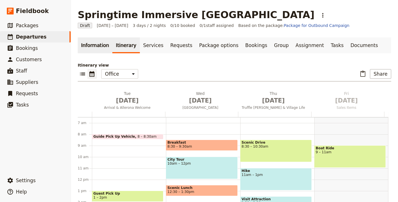
click at [96, 44] on link "Information" at bounding box center [95, 45] width 35 height 16
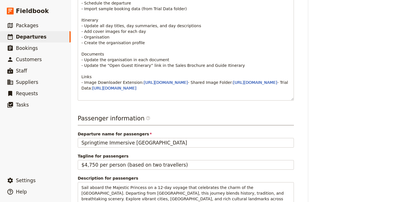
scroll to position [409, 0]
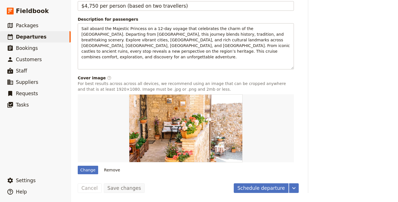
click at [259, 186] on button "Schedule departure" at bounding box center [261, 188] width 55 height 10
click at [261, 189] on button "Confirm departure" at bounding box center [263, 188] width 52 height 10
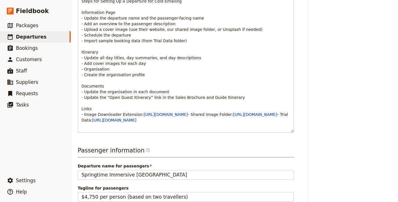
scroll to position [0, 0]
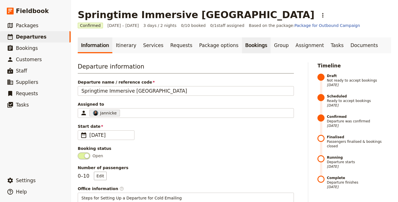
click at [242, 47] on link "Bookings" at bounding box center [256, 45] width 29 height 16
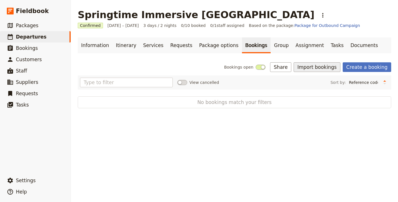
click at [327, 68] on button "Import bookings" at bounding box center [316, 67] width 47 height 10
click at [325, 79] on span "Import Bookings" at bounding box center [316, 80] width 33 height 6
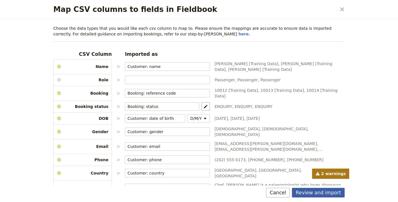
click at [320, 191] on button "Review and import" at bounding box center [318, 193] width 53 height 10
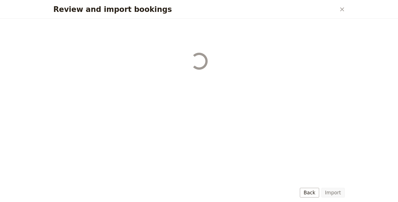
select select "655d56b39948720cb8e55355"
select select "655d57ca9948720cb8e553ec"
select select "655d57fa9948720cb8e553f3"
select select "655d58079948720cb8e553fa"
select select "655d584c9948720cb8e55401"
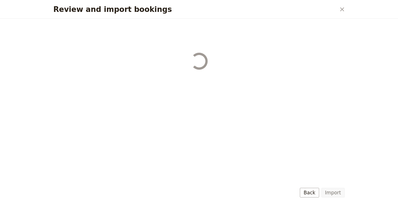
select select "655d58679948720cb8e5540d"
select select "650e6b6659641ed5ee156647"
select select "650e6b4b59641ed5ee156605"
select select "650e2104408bbede5b0c60fd"
select select "650e1d73408bbede5b0c60a6"
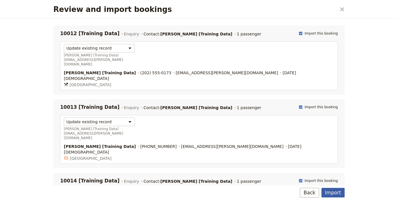
click at [329, 191] on button "Import" at bounding box center [332, 193] width 23 height 10
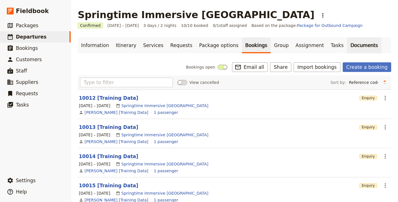
click at [347, 45] on link "Documents" at bounding box center [364, 45] width 34 height 16
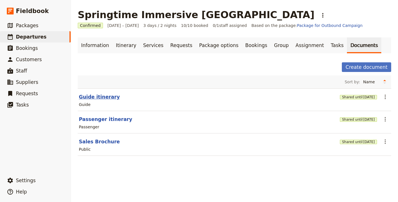
click at [96, 95] on button "Guide itinerary" at bounding box center [99, 97] width 41 height 7
select select "STAFF"
select select "RUN_SHEET"
select select "LARGE"
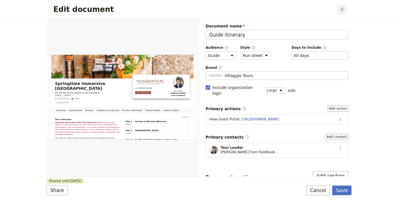
click at [341, 11] on icon "Close dialog" at bounding box center [342, 9] width 7 height 7
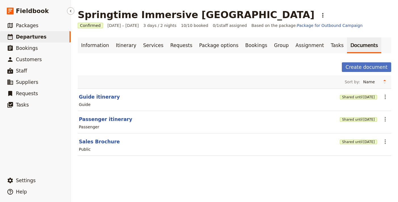
click at [26, 39] on span "Departures" at bounding box center [31, 37] width 31 height 6
select select "UPDATED_AT"
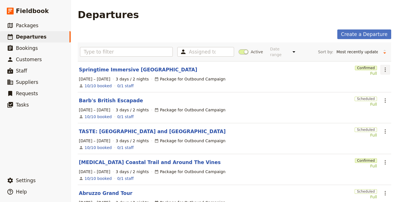
click at [384, 65] on button "​" at bounding box center [385, 70] width 10 height 10
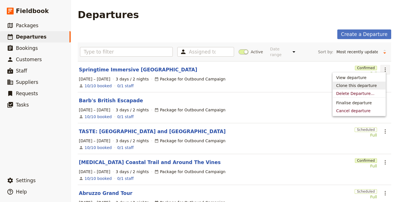
click at [369, 84] on span "Clone this departure" at bounding box center [356, 86] width 41 height 6
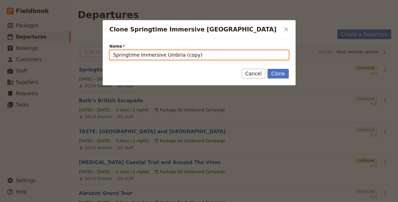
click at [215, 56] on input "Springtime Immersive Umbria (copy)" at bounding box center [198, 55] width 179 height 10
paste input "Culinary Treasures of Portugal with Chef [PERSON_NAME]"
type input "Culinary Treasures of Portugal with Chef [PERSON_NAME]"
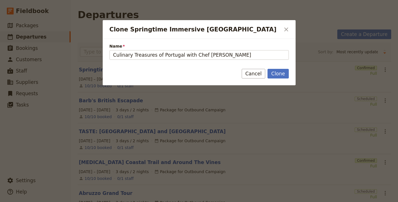
click at [285, 79] on div "Clone Cancel" at bounding box center [199, 77] width 193 height 16
click at [285, 77] on button "Clone" at bounding box center [277, 74] width 21 height 10
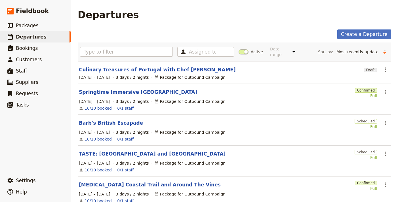
click at [117, 67] on link "Culinary Treasures of Portugal with Chef [PERSON_NAME]" at bounding box center [157, 69] width 157 height 7
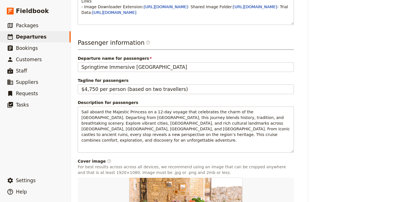
scroll to position [322, 0]
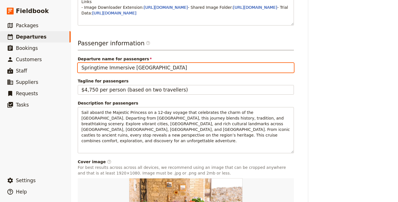
click at [131, 73] on input "Springtime Immersive [GEOGRAPHIC_DATA]" at bounding box center [186, 68] width 216 height 10
paste input "Culinary Treasures of Portugal with Chef [PERSON_NAME]"
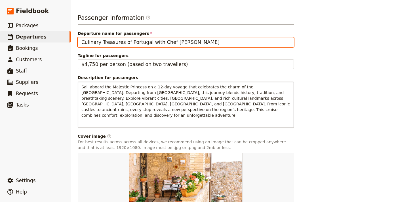
scroll to position [375, 0]
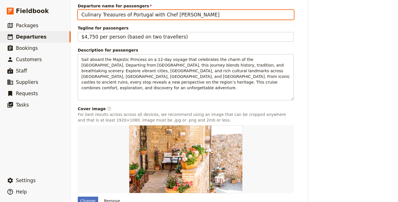
type input "Culinary Treasures of Portugal with Chef [PERSON_NAME]"
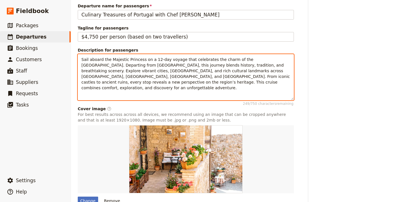
click at [214, 80] on span "Sail aboard the Majestic Princess on a 12-day voyage that celebrates the charm …" at bounding box center [186, 73] width 210 height 33
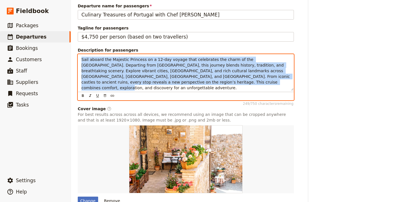
click at [214, 80] on span "Sail aboard the Majestic Princess on a 12-day voyage that celebrates the charm …" at bounding box center [186, 73] width 210 height 33
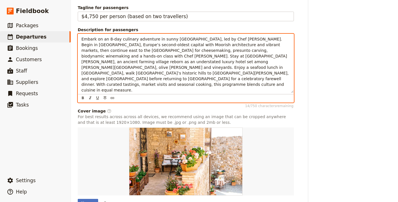
scroll to position [418, 0]
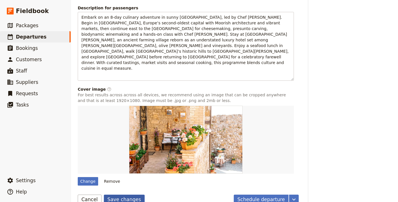
click at [110, 195] on button "Save changes" at bounding box center [124, 200] width 41 height 10
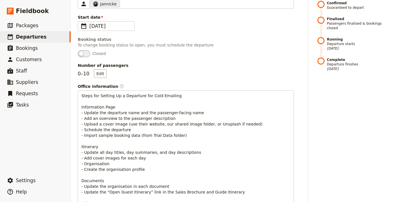
scroll to position [0, 0]
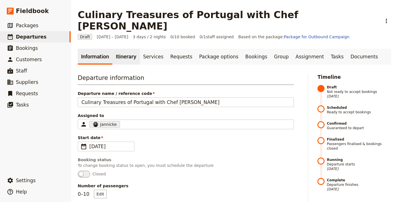
click at [127, 49] on link "Itinerary" at bounding box center [125, 57] width 27 height 16
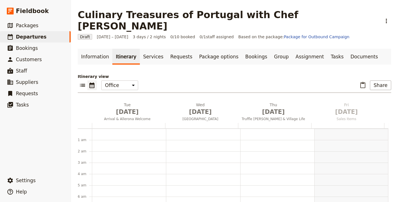
scroll to position [74, 0]
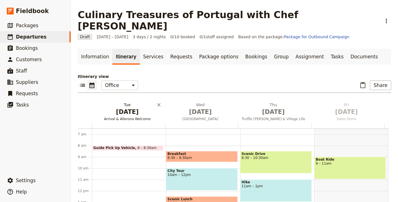
click at [128, 117] on span "Arrival & Allerona Welcome" at bounding box center [127, 119] width 71 height 5
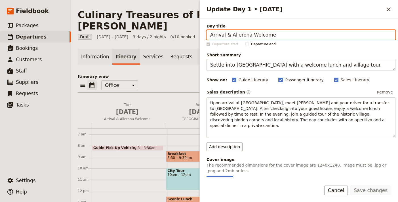
click at [300, 33] on input "Arrival & Allerona Welcome" at bounding box center [300, 35] width 189 height 10
paste input "Lisbon Arrival & Welcome Dinner"
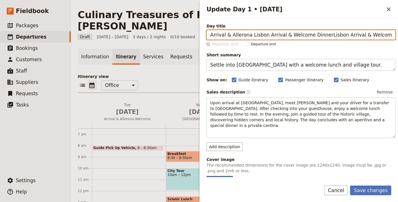
scroll to position [0, 2]
paste input "Update Day 1 • 1 Sep"
type input "Lisbon Arrival & Welcome Dinner"
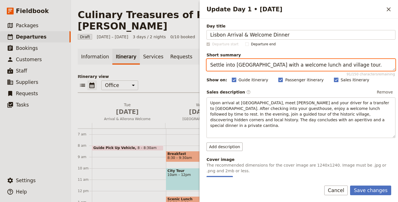
click at [271, 64] on textarea "Settle into [GEOGRAPHIC_DATA] with a welcome lunch and village tour." at bounding box center [300, 65] width 189 height 12
paste textarea "Arrive, meet your group, and enjoy a welcome dinner in [GEOGRAPHIC_DATA]"
type textarea "Arrive, meet your group, and enjoy a welcome dinner in [GEOGRAPHIC_DATA]."
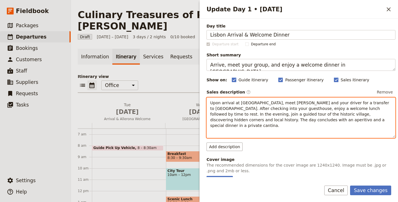
click at [276, 109] on span "Upon arrival at [GEOGRAPHIC_DATA], meet [PERSON_NAME] and your driver for a tra…" at bounding box center [300, 114] width 180 height 27
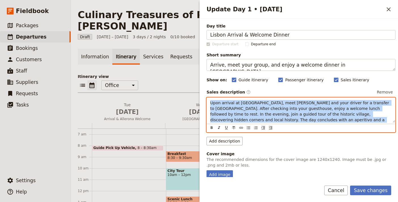
click at [276, 109] on span "Upon arrival at [GEOGRAPHIC_DATA], meet [PERSON_NAME] and your driver for a tra…" at bounding box center [300, 114] width 180 height 27
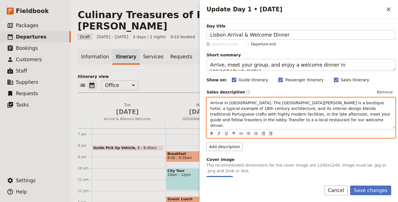
scroll to position [86, 0]
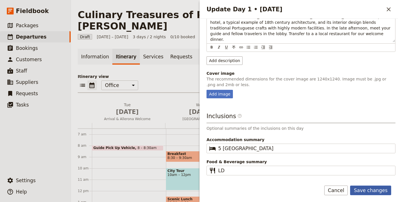
click at [373, 189] on button "Save changes" at bounding box center [370, 191] width 41 height 10
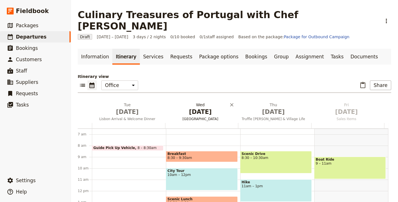
click at [201, 108] on span "[DATE]" at bounding box center [200, 112] width 66 height 9
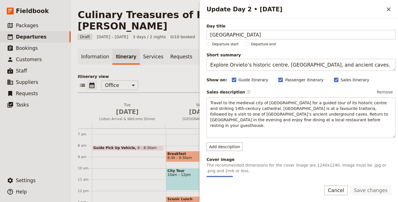
click at [268, 41] on div "Day title Orvieto’s Cathedral & Underground Caves Departure start Departure end…" at bounding box center [300, 145] width 189 height 245
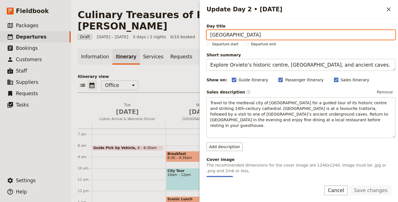
click at [274, 34] on input "[GEOGRAPHIC_DATA]" at bounding box center [300, 35] width 189 height 10
click at [275, 34] on input "[GEOGRAPHIC_DATA]" at bounding box center [300, 35] width 189 height 10
paste input "Setúbal Market, Sesimbra & Lisbon Walk"
type input "Setúbal Market, Sesimbra & Lisbon Walk"
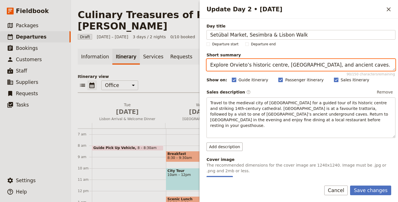
click at [290, 69] on textarea "Explore Orvieto’s historic centre, [GEOGRAPHIC_DATA], and ancient caves." at bounding box center [300, 65] width 189 height 12
paste textarea "Setúbal Market, Sesimbra & Lisbon Walk"
type textarea "Setúbal Market, Sesimbra & Lisbon Walk"
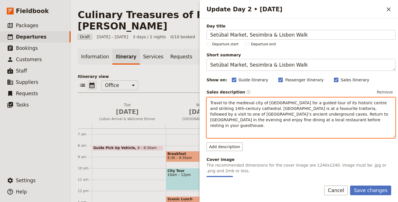
click at [238, 111] on p "Travel to the medieval city of [GEOGRAPHIC_DATA] for a guided tour of its histo…" at bounding box center [300, 114] width 181 height 28
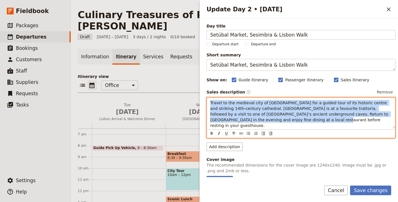
click at [239, 111] on p "Travel to the medieval city of [GEOGRAPHIC_DATA] for a guided tour of its histo…" at bounding box center [300, 114] width 181 height 28
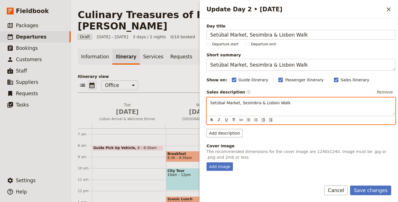
click at [256, 103] on span "Setúbal Market, Sesimbra & Lisbon Walk" at bounding box center [250, 103] width 80 height 5
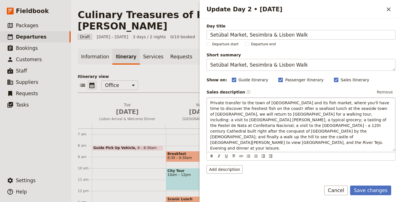
click at [366, 191] on button "Save changes" at bounding box center [370, 191] width 41 height 10
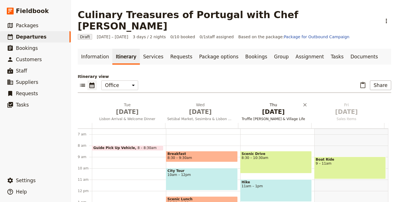
drag, startPoint x: 256, startPoint y: 103, endPoint x: 273, endPoint y: 100, distance: 17.3
click at [273, 108] on span "[DATE]" at bounding box center [273, 112] width 66 height 9
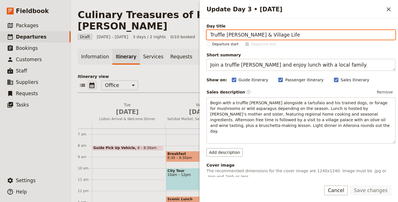
click at [278, 33] on input "Truffle [PERSON_NAME] & Village Life" at bounding box center [300, 35] width 189 height 10
paste input "Private transfer to the town of [GEOGRAPHIC_DATA] and its fish market, where yo…"
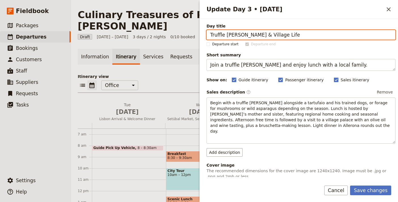
click at [303, 36] on input "Truffle [PERSON_NAME] & Village Life" at bounding box center [300, 35] width 189 height 10
paste input "Alentejo: Cheese, Fireside Lunch & Country Estat"
type input "Alentejo: Cheese, Fireside Lunch & Country Estate"
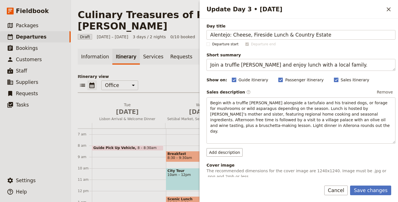
click at [284, 73] on div "Day title Alentejo: Cheese, Fireside Lunch & Country Estate Departure start Dep…" at bounding box center [300, 152] width 189 height 258
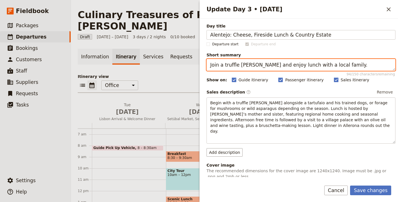
click at [288, 67] on textarea "Join a truffle [PERSON_NAME] and enjoy lunch with a local family." at bounding box center [300, 65] width 189 height 12
paste textarea "Head to the [GEOGRAPHIC_DATA] for cheese, open-fire lunch and countryside retre…"
type textarea "Head to the [GEOGRAPHIC_DATA] for cheese, open-fire lunch and countryside retre…"
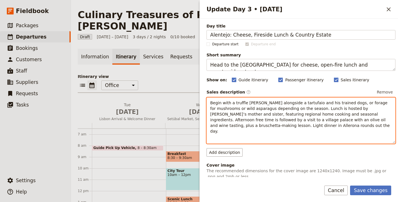
click at [284, 112] on span "Begin with a truffle [PERSON_NAME] alongside a tartufaio and his trained dogs, …" at bounding box center [300, 117] width 181 height 33
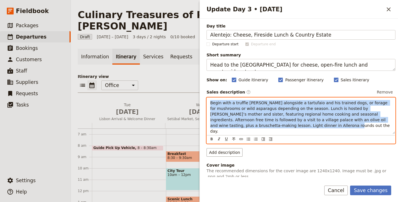
click at [284, 111] on p "Begin with a truffle [PERSON_NAME] alongside a tartufaio and his trained dogs, …" at bounding box center [300, 117] width 181 height 34
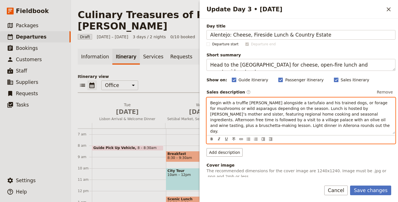
click at [351, 120] on span "Begin with a truffle [PERSON_NAME] alongside a tartufaio and his trained dogs, …" at bounding box center [300, 117] width 181 height 33
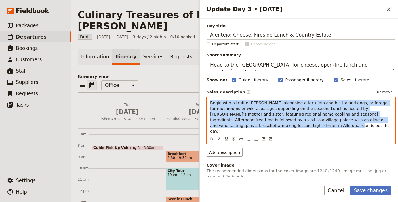
click at [351, 120] on span "Begin with a truffle [PERSON_NAME] alongside a tartufaio and his trained dogs, …" at bounding box center [300, 117] width 181 height 33
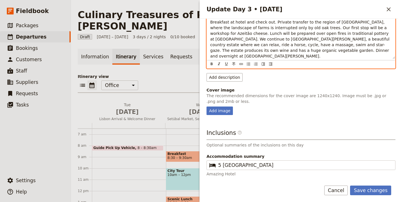
scroll to position [94, 0]
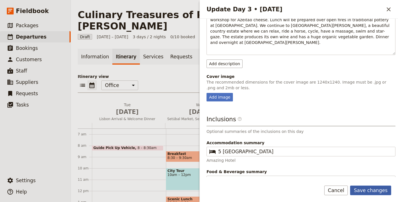
click at [373, 186] on button "Save changes" at bounding box center [370, 191] width 41 height 10
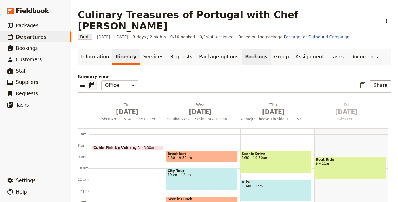
click at [244, 49] on link "Bookings" at bounding box center [256, 57] width 29 height 16
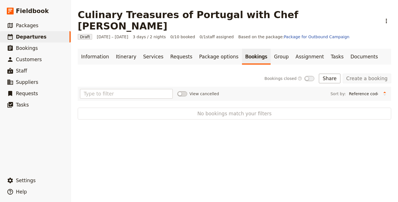
click at [77, 49] on nav "Information Itinerary Services Requests Package options Bookings Group Assignme…" at bounding box center [234, 57] width 327 height 16
click at [91, 49] on link "Information" at bounding box center [95, 57] width 35 height 16
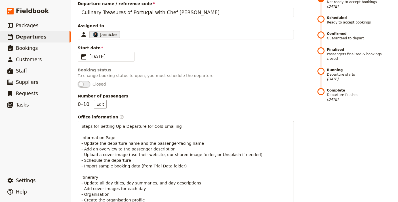
scroll to position [418, 0]
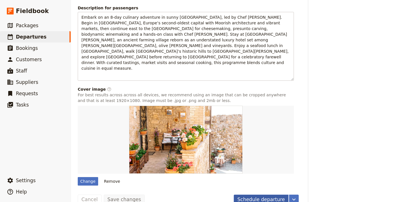
click at [251, 195] on button "Schedule departure" at bounding box center [261, 200] width 55 height 10
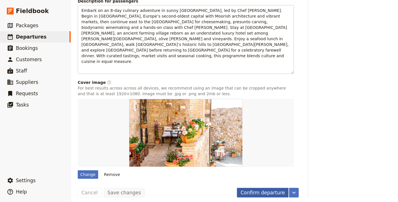
scroll to position [411, 0]
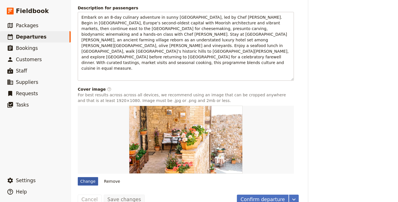
click at [90, 177] on div "Change" at bounding box center [88, 181] width 20 height 9
click at [78, 177] on input "Change" at bounding box center [77, 177] width 0 height 0
type input "C:\fakepath\Screenshot-2024-08-25-at-12.47.09 PM.png"
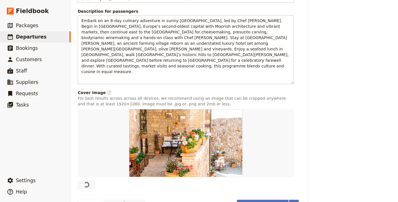
scroll to position [405, 0]
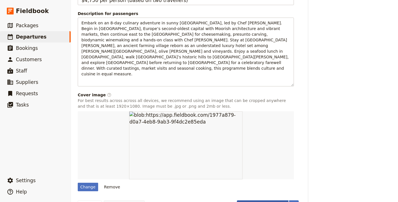
click at [259, 200] on button "Confirm departure" at bounding box center [263, 205] width 52 height 10
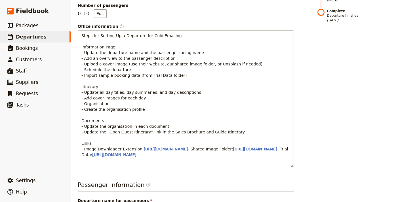
scroll to position [0, 0]
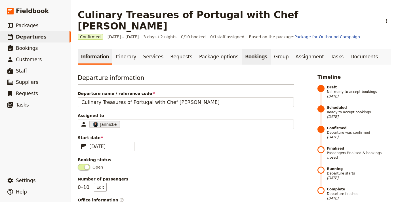
click at [242, 49] on link "Bookings" at bounding box center [256, 57] width 29 height 16
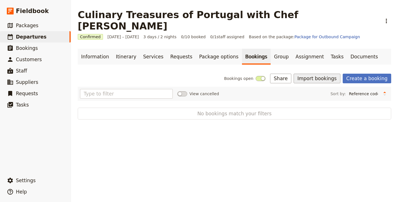
click at [319, 74] on button "Import bookings" at bounding box center [316, 79] width 47 height 10
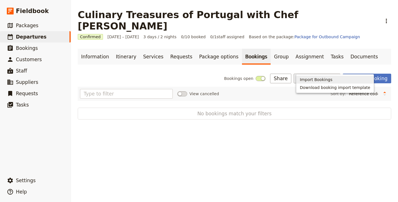
click at [314, 78] on span "Import Bookings" at bounding box center [316, 80] width 33 height 6
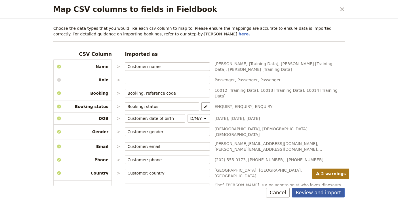
click at [310, 188] on div "Review and import Cancel" at bounding box center [199, 194] width 305 height 16
click at [311, 192] on button "Review and import" at bounding box center [318, 193] width 53 height 10
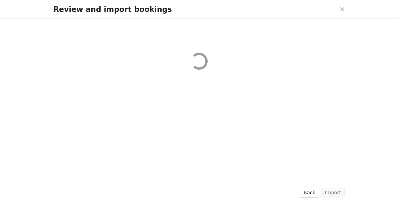
select select "68b002b7cac3c784cf00db27"
select select "68b002b7cac3c784cf00db28"
select select "68b002b7cac3c784cf00db29"
select select "68b002b7cac3c784cf00db2a"
select select "650e1b8d408bbede5b0c6045"
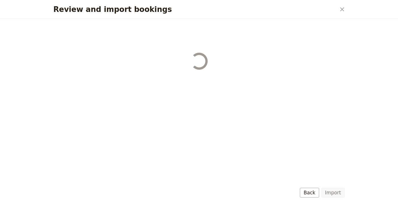
select select "68b002b7cac3c784cf00db2c"
select select "68b002b7cac3c784cf00db2d"
select select "68b002b7cac3c784cf00db2e"
select select "68b002b7cac3c784cf00db2f"
select select "68b002b7cac3c784cf00db30"
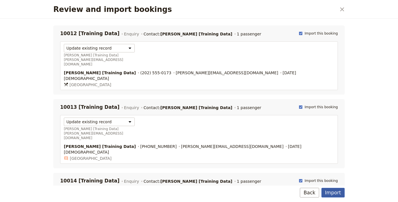
click at [337, 191] on button "Import" at bounding box center [332, 193] width 23 height 10
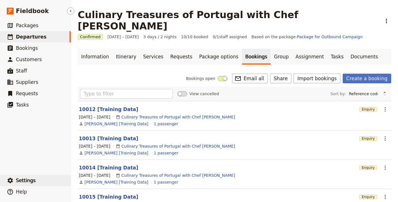
click at [38, 184] on button "​ Settings" at bounding box center [35, 180] width 71 height 11
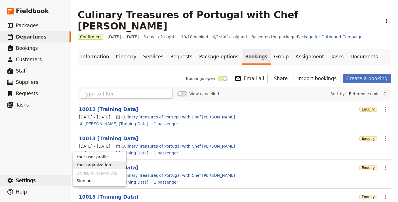
click at [95, 161] on link "Your organization" at bounding box center [99, 165] width 53 height 8
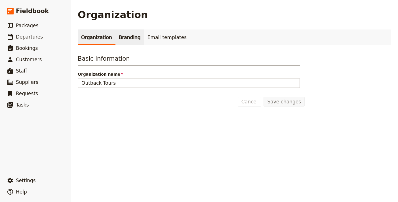
click at [117, 35] on link "Branding" at bounding box center [129, 37] width 29 height 16
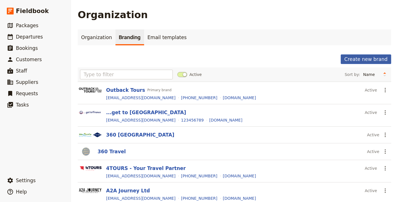
click at [372, 60] on button "Create new brand" at bounding box center [366, 59] width 50 height 10
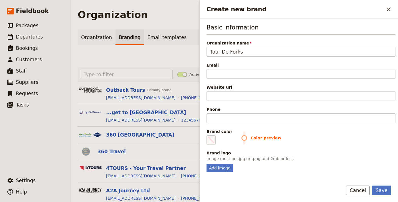
type input "Tour De Forks"
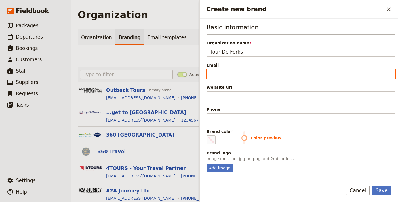
click at [258, 70] on input "Email" at bounding box center [300, 74] width 189 height 10
paste input "info"
click at [250, 77] on input "info" at bounding box center [300, 74] width 189 height 10
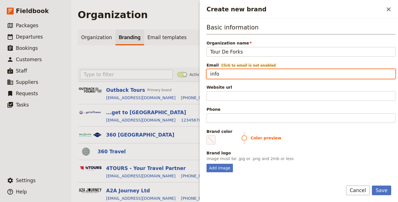
click at [250, 77] on input "info" at bounding box center [300, 74] width 189 height 10
paste input "@[DOMAIN_NAME]"
type input "[EMAIL_ADDRESS][DOMAIN_NAME]"
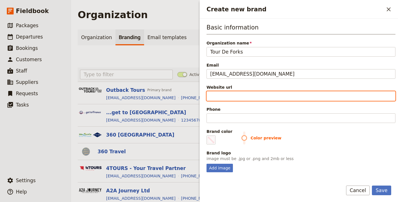
click at [261, 97] on input "Website url" at bounding box center [300, 96] width 189 height 10
paste input "[URL][DOMAIN_NAME]"
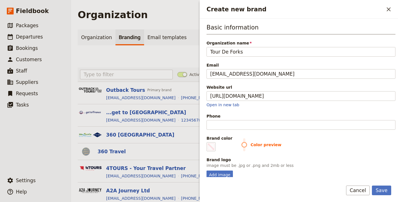
type input "[URL][DOMAIN_NAME]"
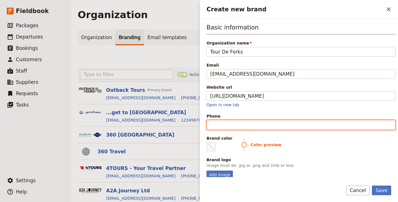
click at [290, 129] on input "Phone" at bounding box center [300, 125] width 189 height 10
paste input "[URL][DOMAIN_NAME]"
type input "[URL][DOMAIN_NAME]"
click at [251, 125] on input "Phone" at bounding box center [300, 125] width 189 height 10
paste input "[PHONE_NUMBER]."
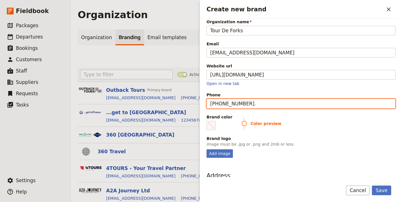
scroll to position [30, 0]
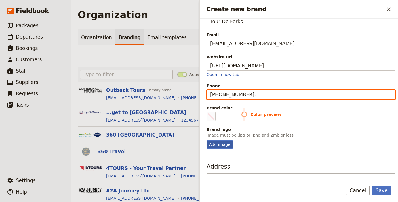
type input "[PHONE_NUMBER]."
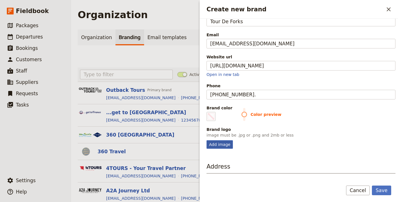
click at [223, 145] on div "Add image" at bounding box center [219, 144] width 26 height 9
click at [206, 140] on input "Add image" at bounding box center [206, 140] width 0 height 0
type input "C:\fakepath\cropped-cropped-tourdeforks_logo_2019-211x115.png"
